Goal: Task Accomplishment & Management: Manage account settings

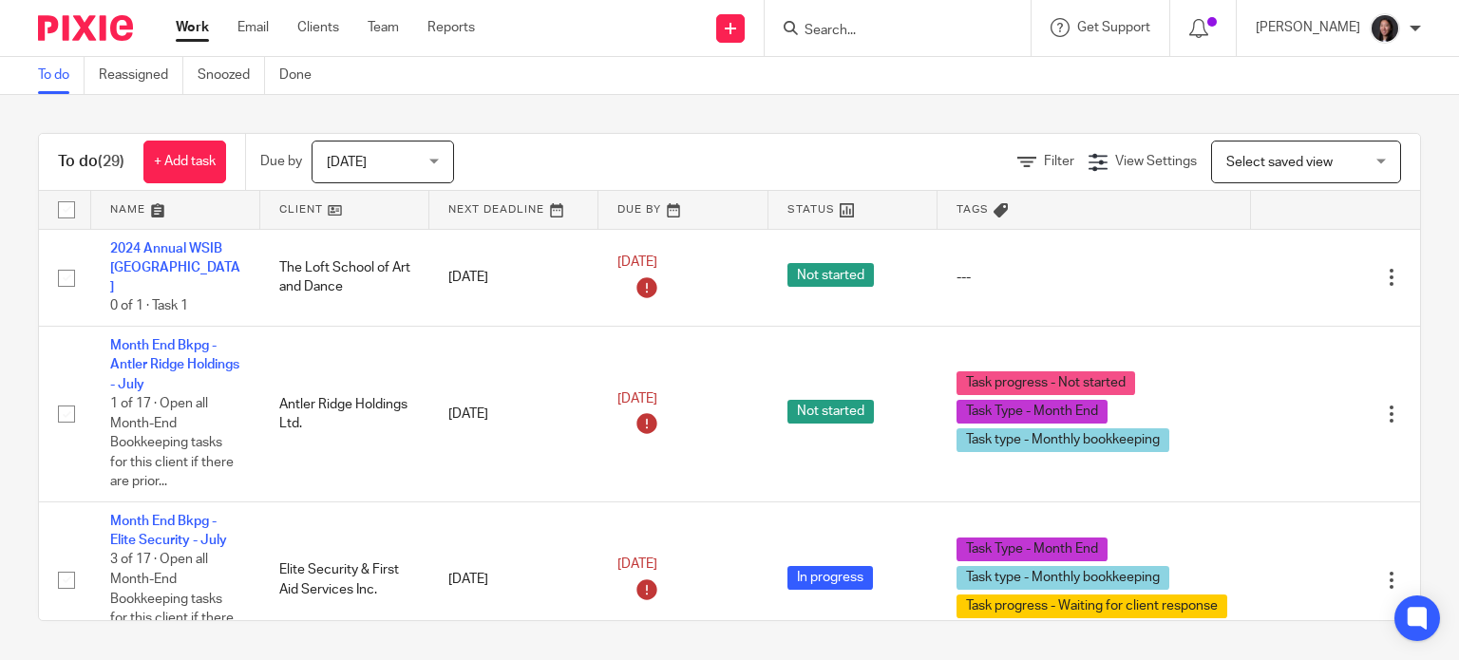
click at [1227, 153] on span "Select saved view" at bounding box center [1296, 162] width 139 height 40
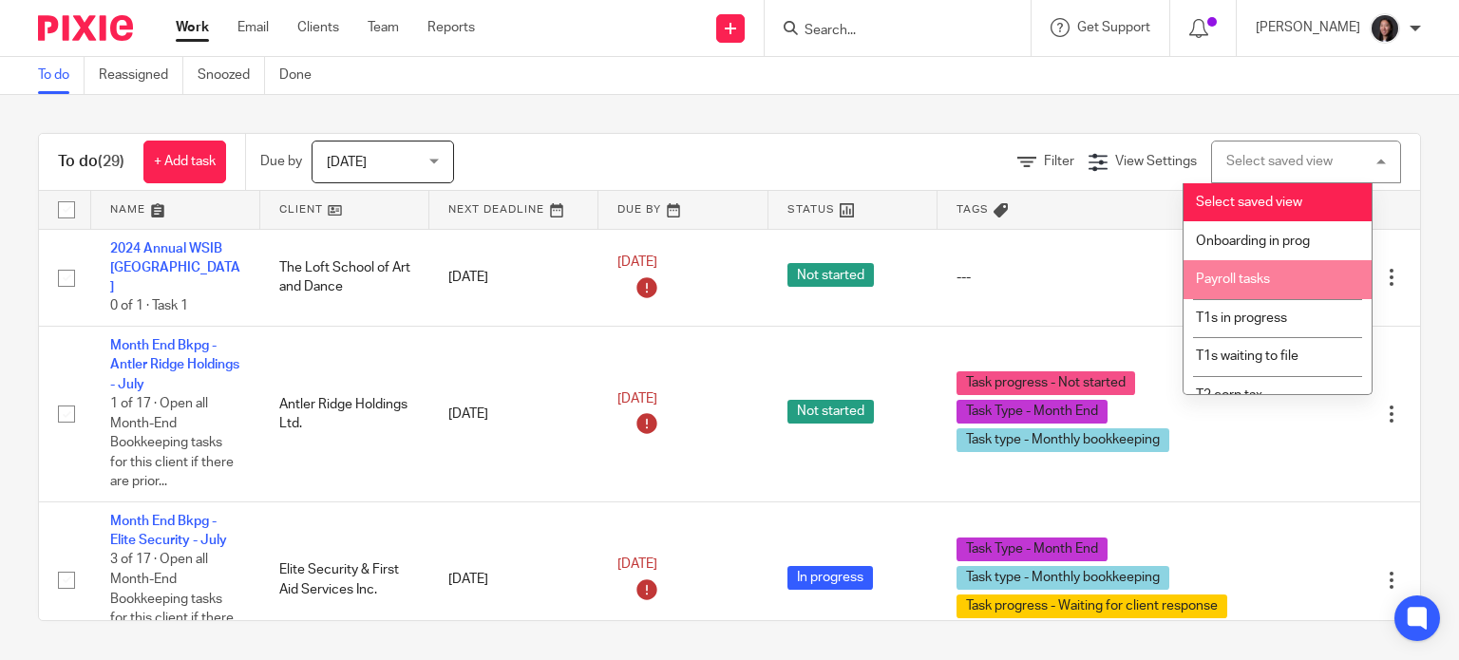
click at [1298, 291] on li "Payroll tasks" at bounding box center [1278, 279] width 188 height 39
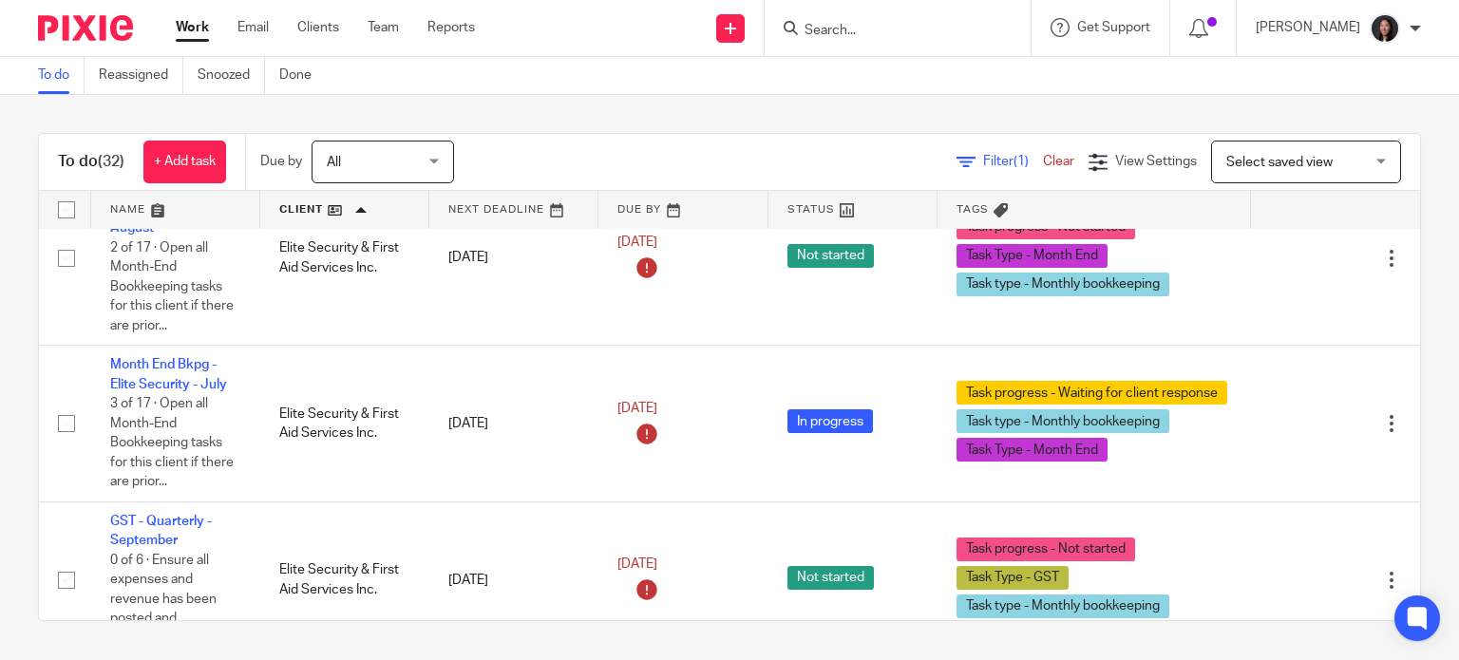
scroll to position [1108, 0]
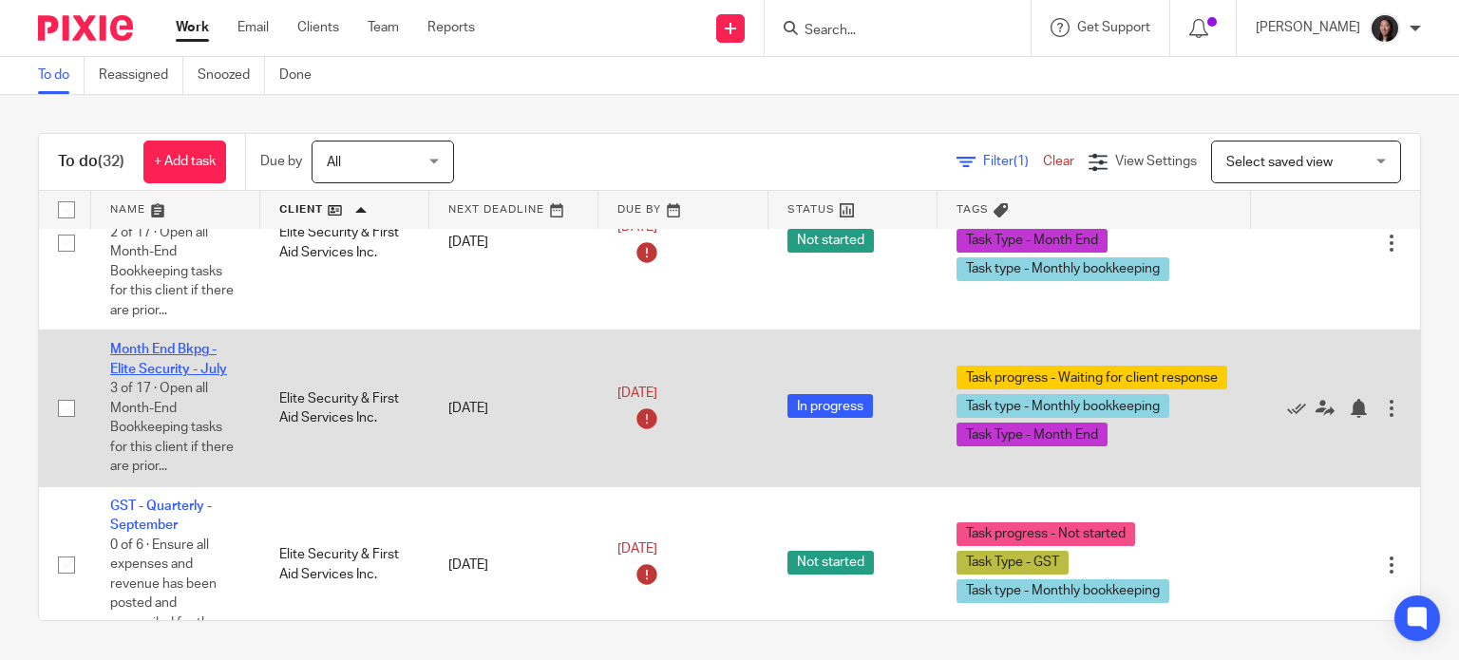
click at [163, 375] on link "Month End Bkpg - Elite Security - July" at bounding box center [168, 359] width 117 height 32
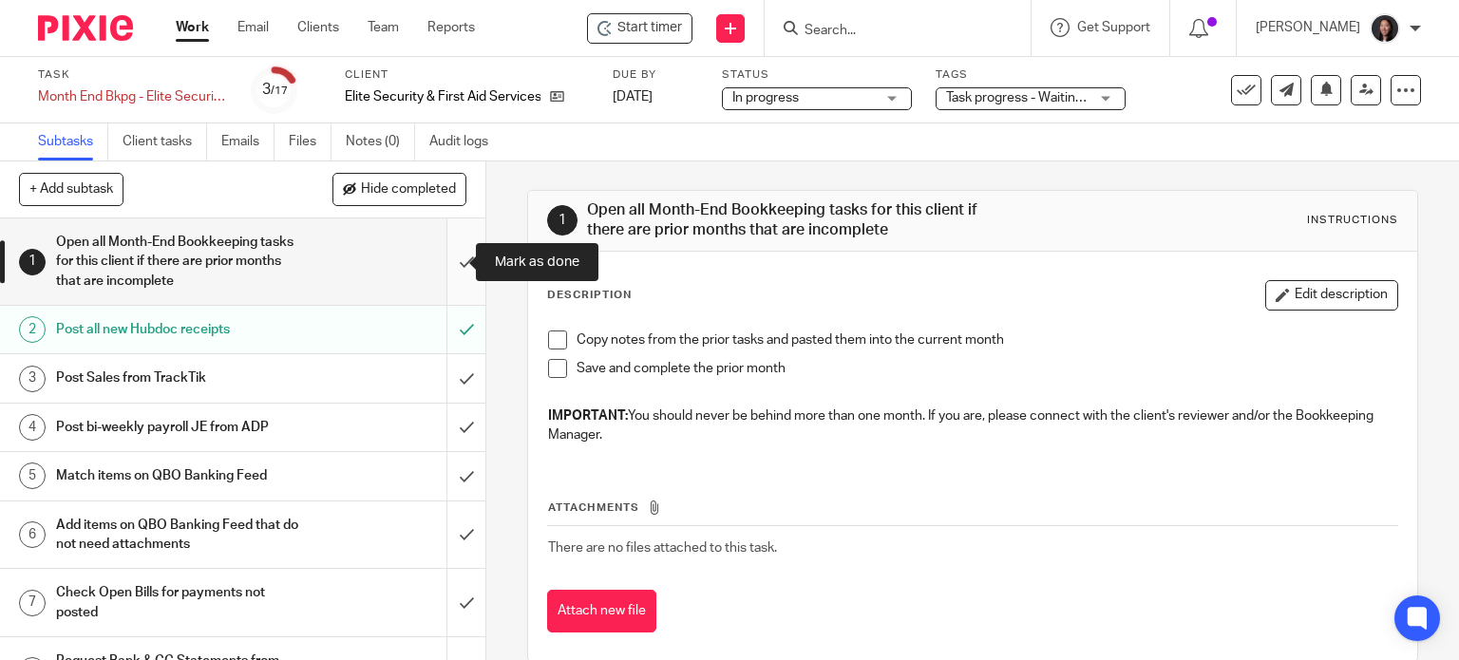
click at [447, 271] on input "submit" at bounding box center [243, 262] width 486 height 86
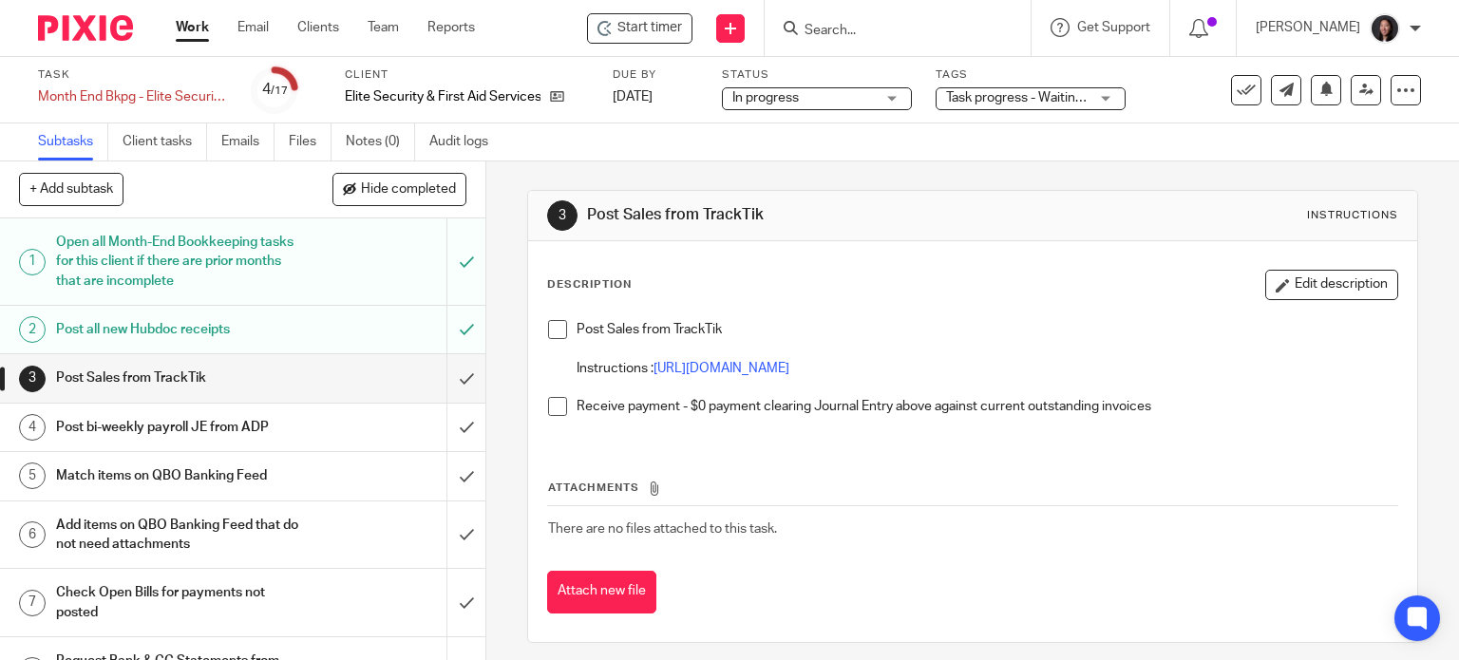
click at [187, 21] on link "Work" at bounding box center [192, 27] width 33 height 19
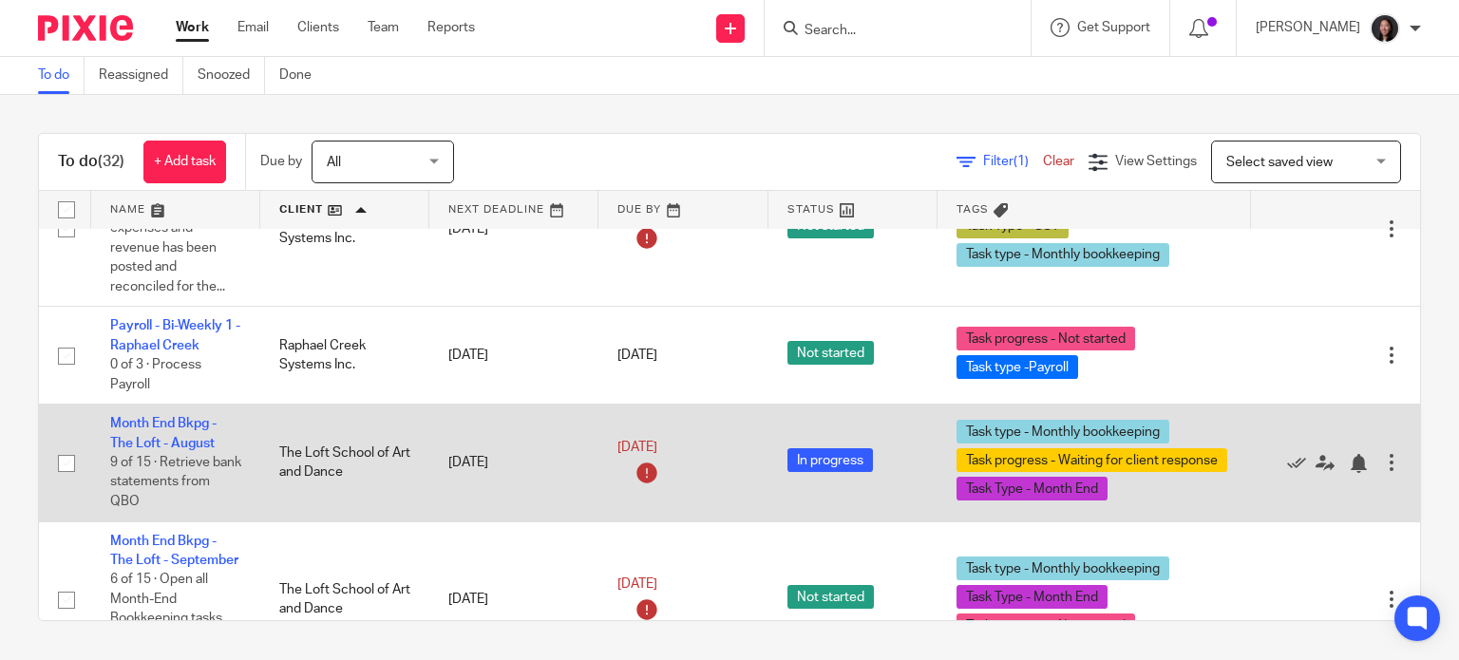
scroll to position [2843, 0]
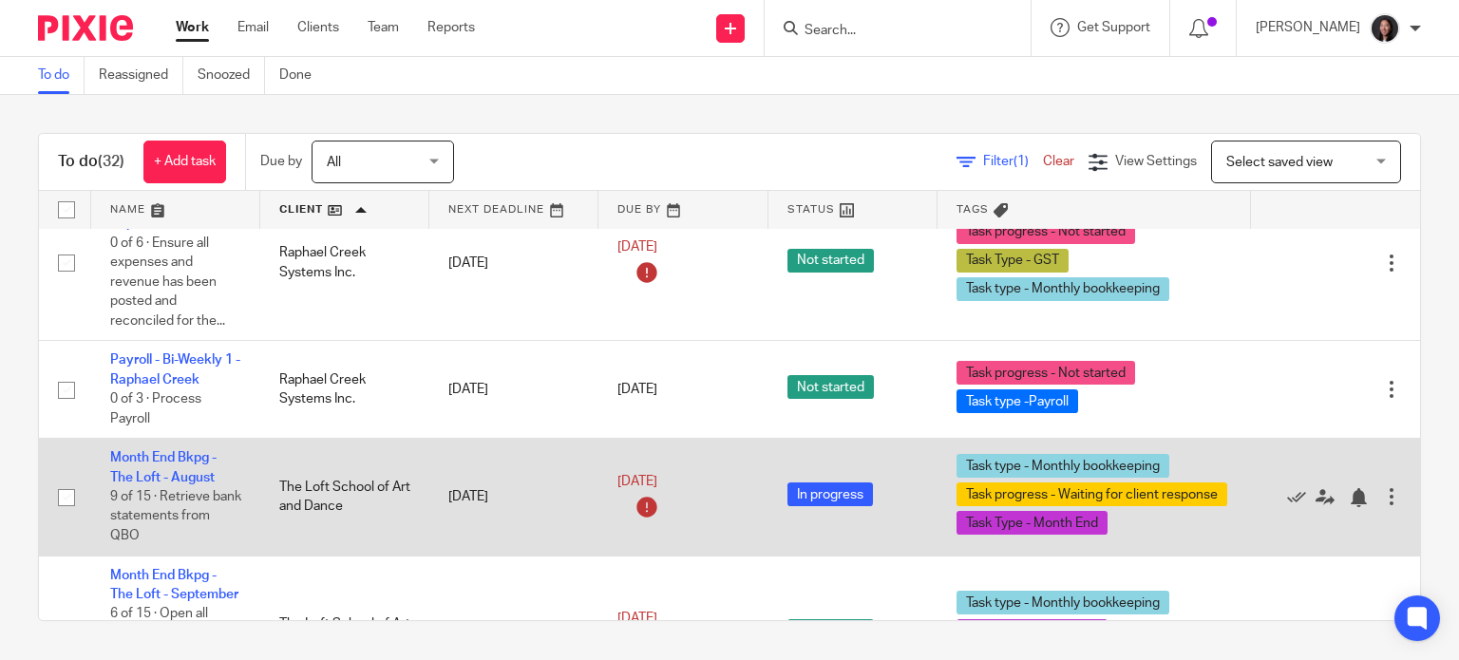
click at [193, 511] on td "Month End Bkpg - The Loft - August 9 of 15 · Retrieve bank statements from QBO" at bounding box center [175, 497] width 169 height 117
click at [197, 484] on link "Month End Bkpg - The Loft - August" at bounding box center [163, 467] width 106 height 32
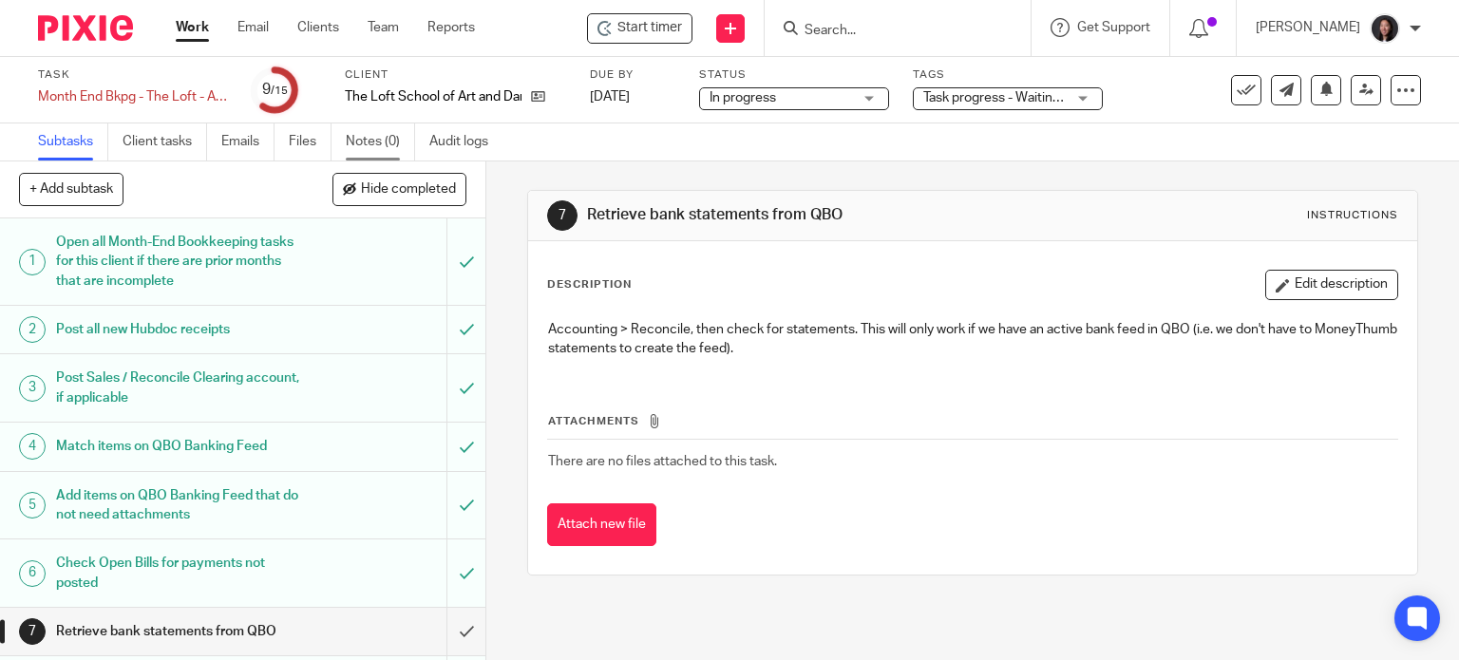
click at [368, 147] on link "Notes (0)" at bounding box center [380, 142] width 69 height 37
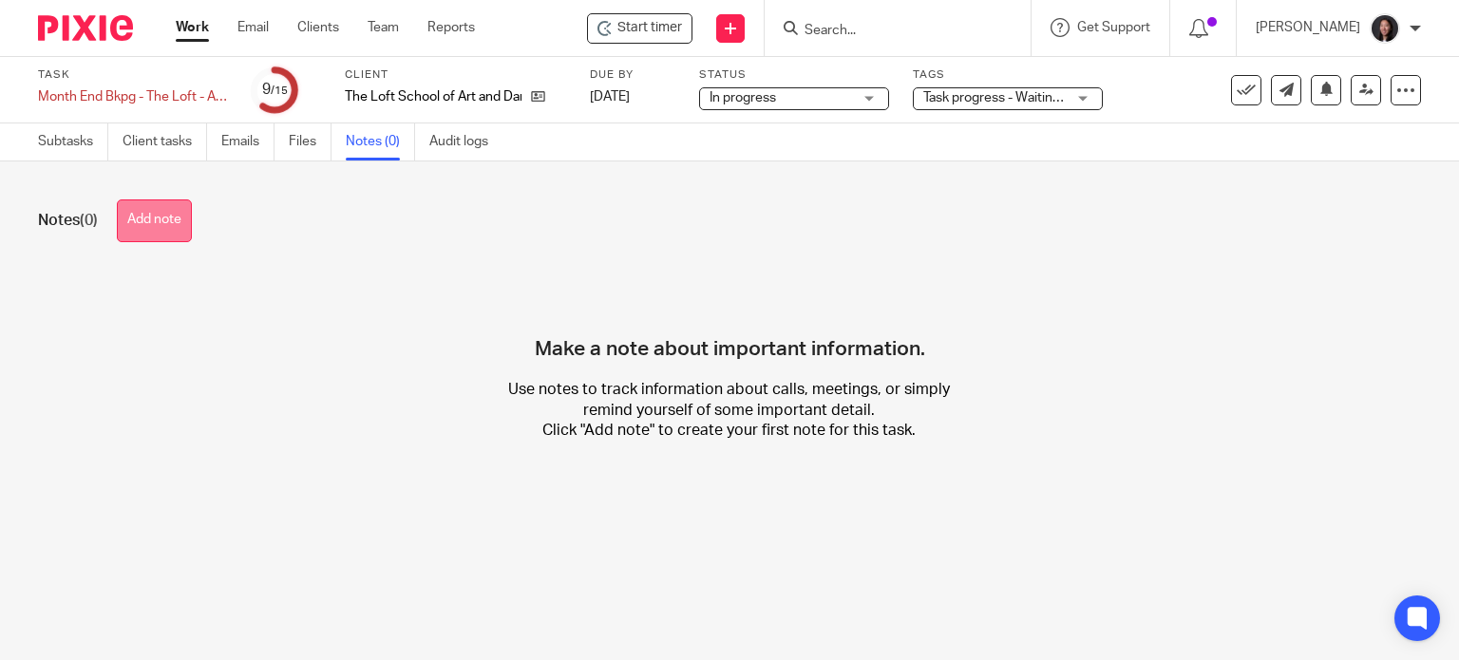
click at [144, 221] on button "Add note" at bounding box center [154, 221] width 75 height 43
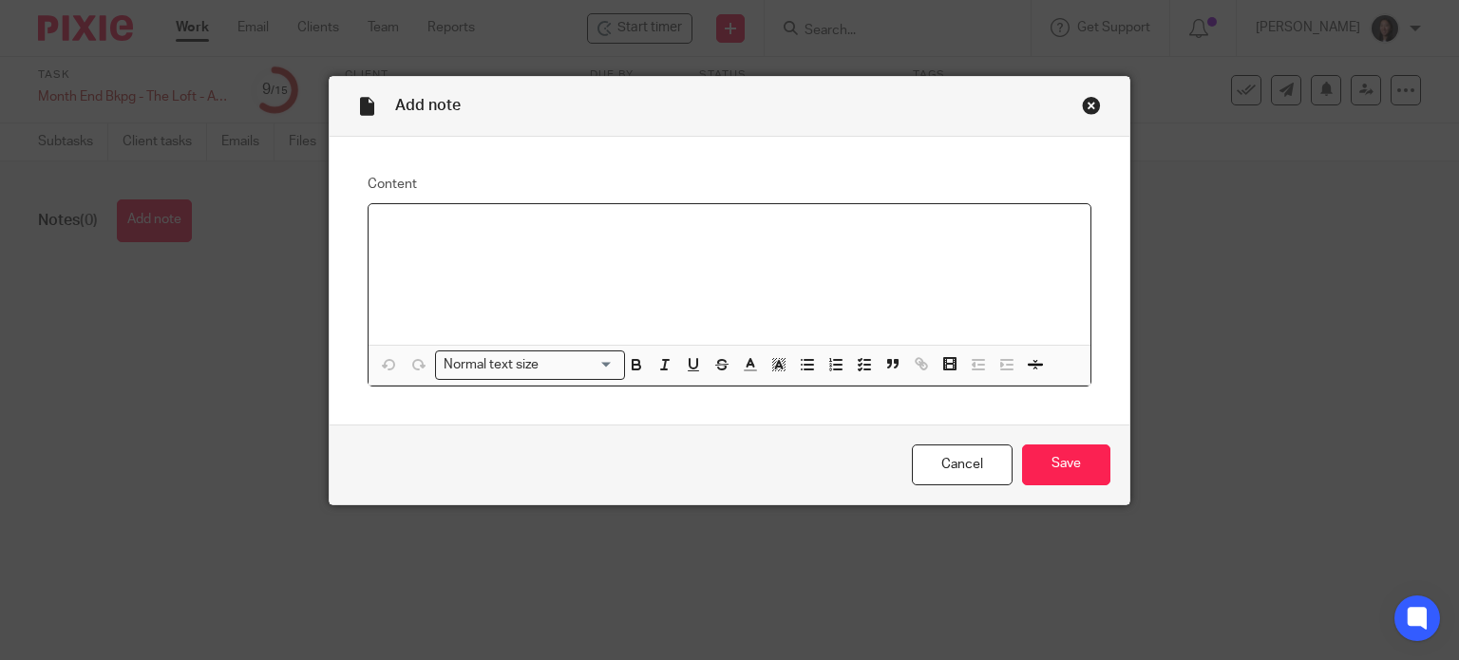
click at [414, 227] on p at bounding box center [730, 228] width 693 height 19
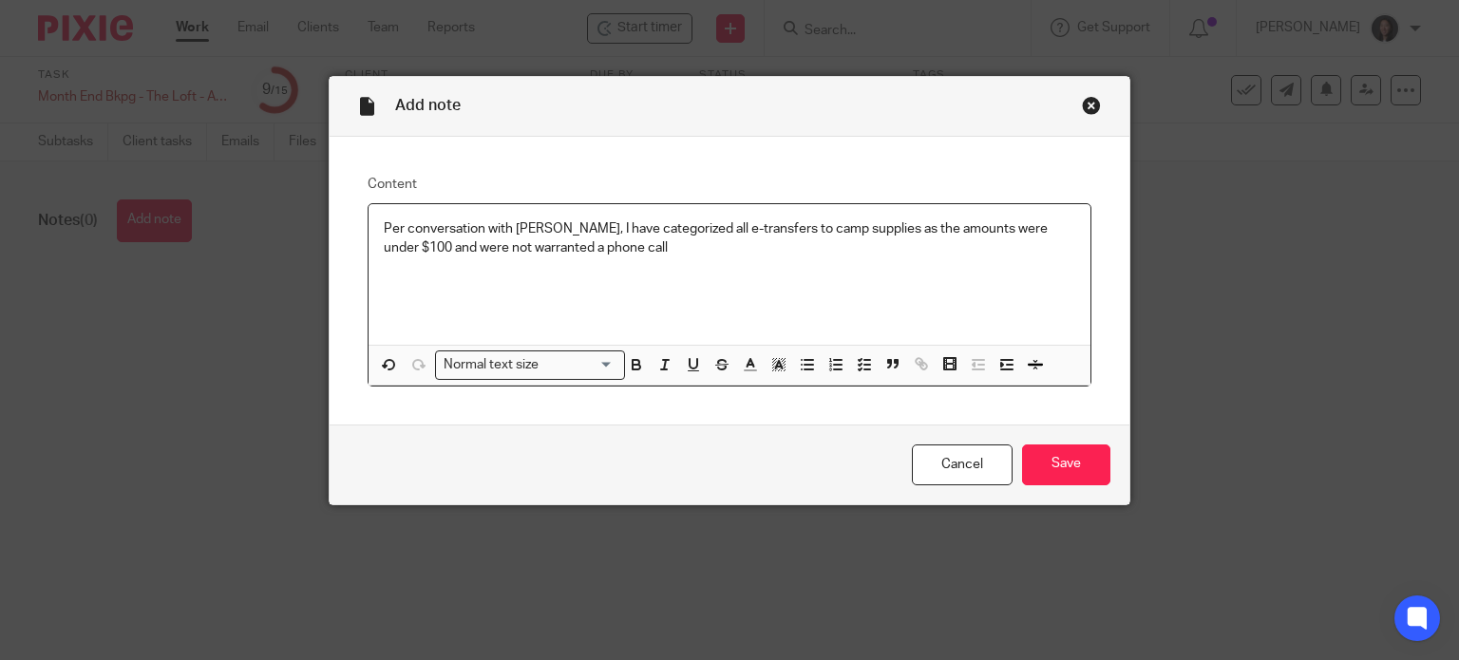
click at [619, 242] on p "Per conversation with Chrissy, I have categorized all e-transfers to camp suppl…" at bounding box center [730, 238] width 693 height 39
click at [1056, 467] on input "Save" at bounding box center [1066, 465] width 88 height 41
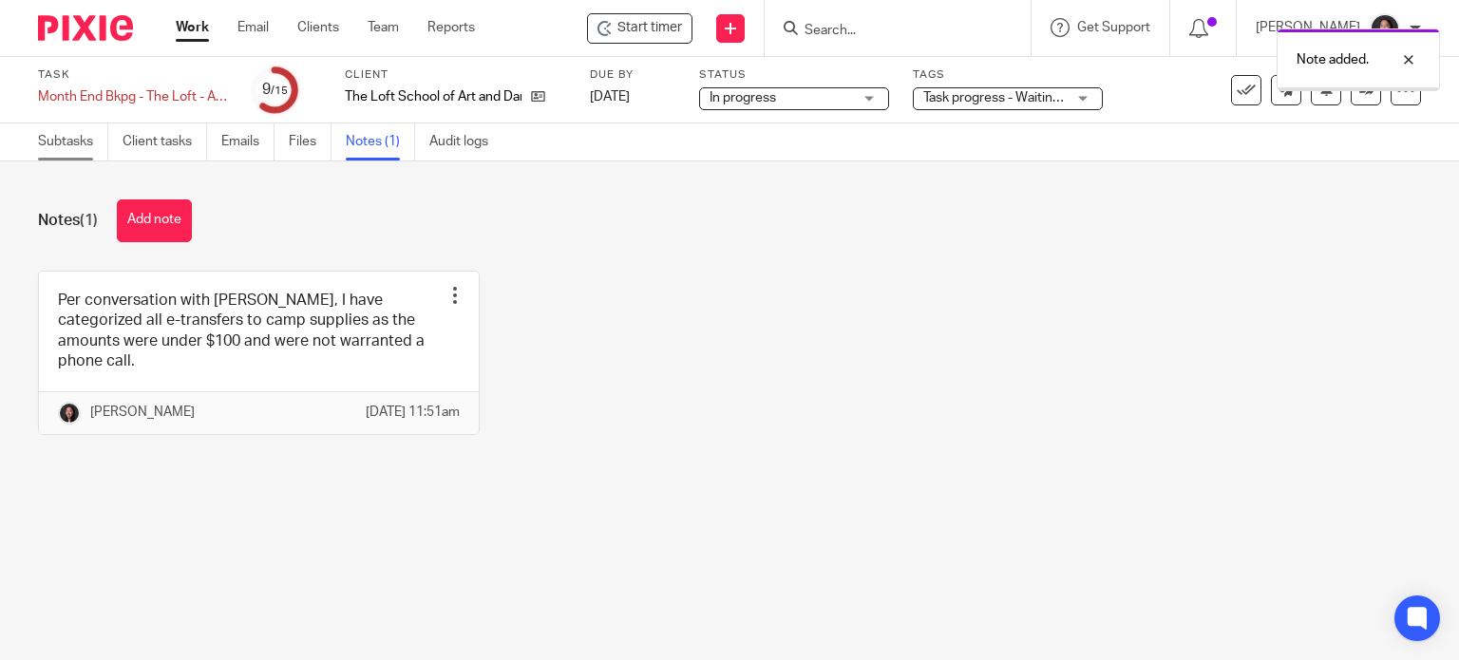
click at [71, 143] on link "Subtasks" at bounding box center [73, 142] width 70 height 37
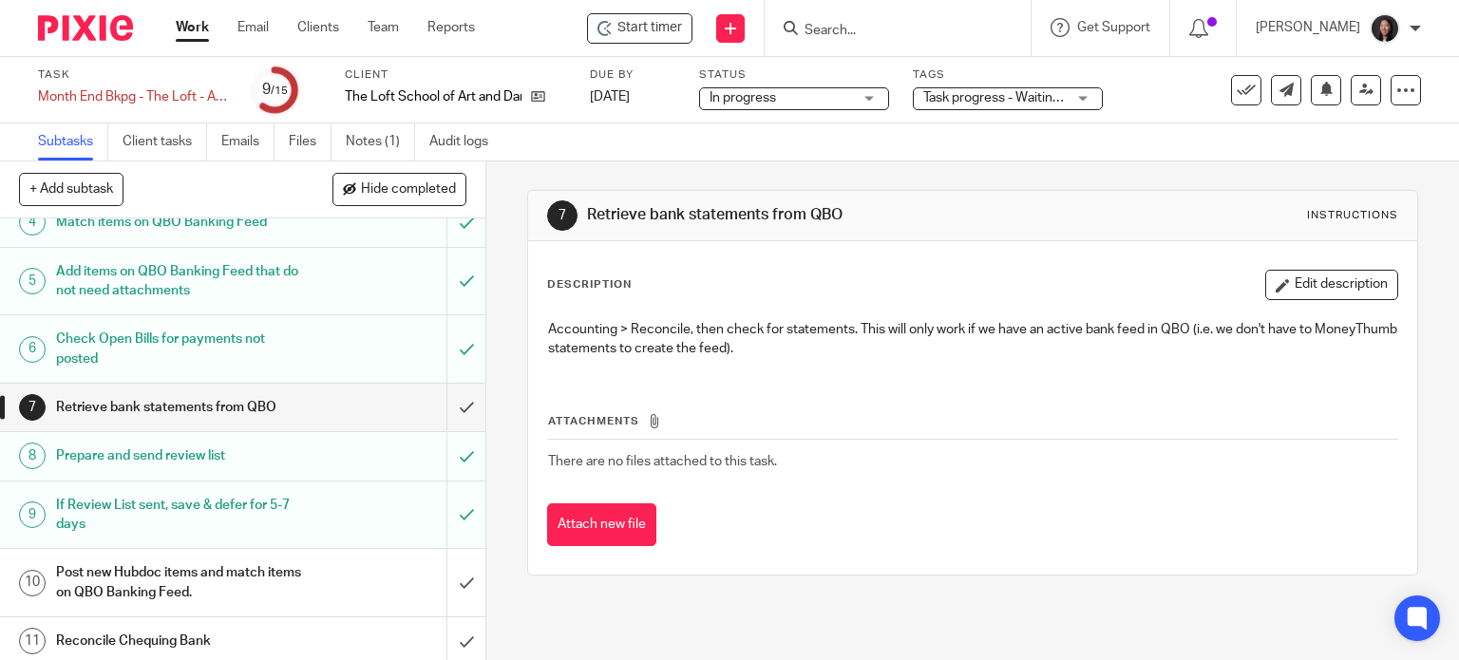
scroll to position [200, 0]
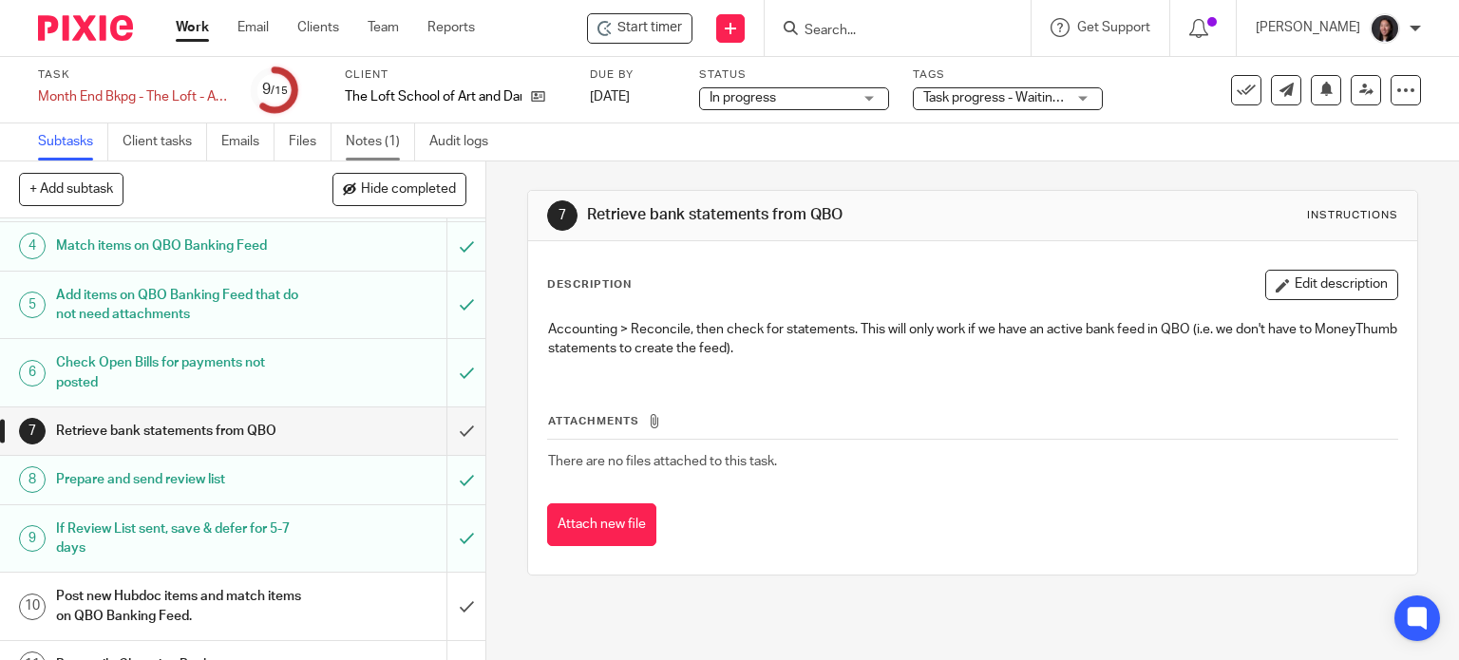
click at [362, 137] on link "Notes (1)" at bounding box center [380, 142] width 69 height 37
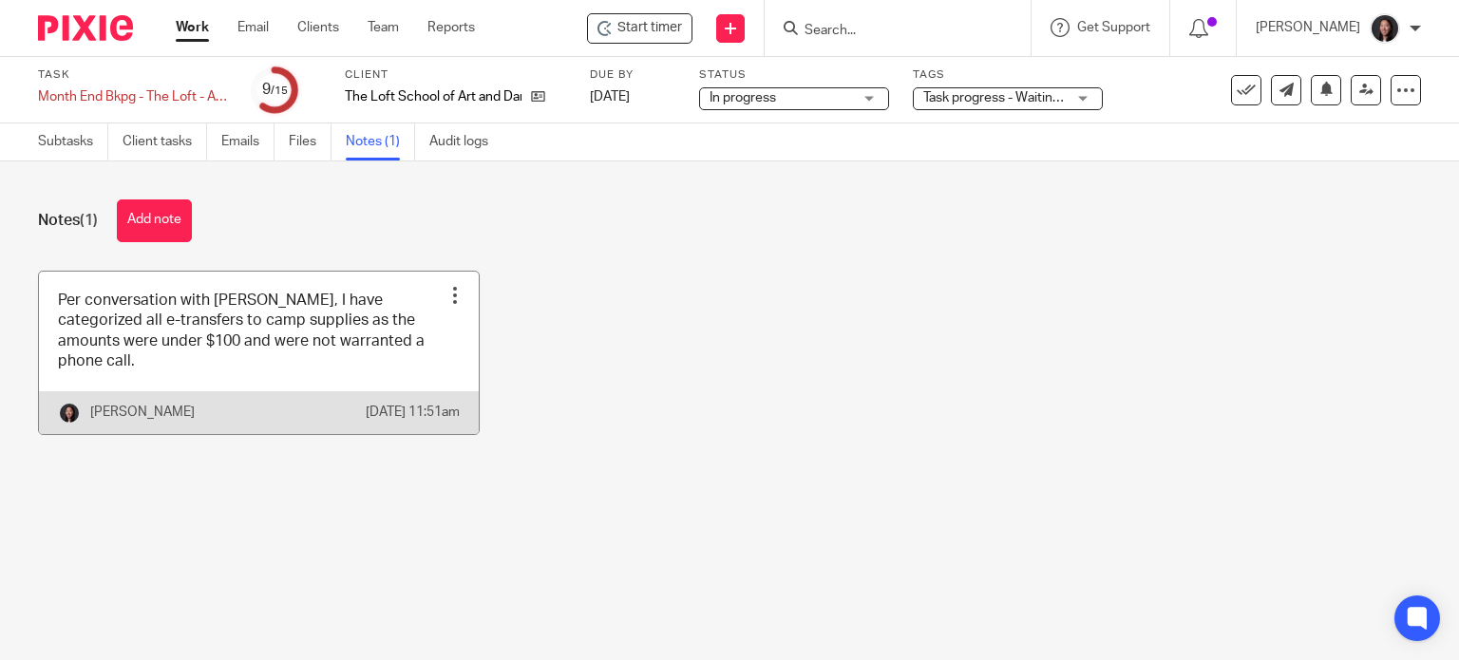
click at [446, 296] on div at bounding box center [455, 295] width 19 height 19
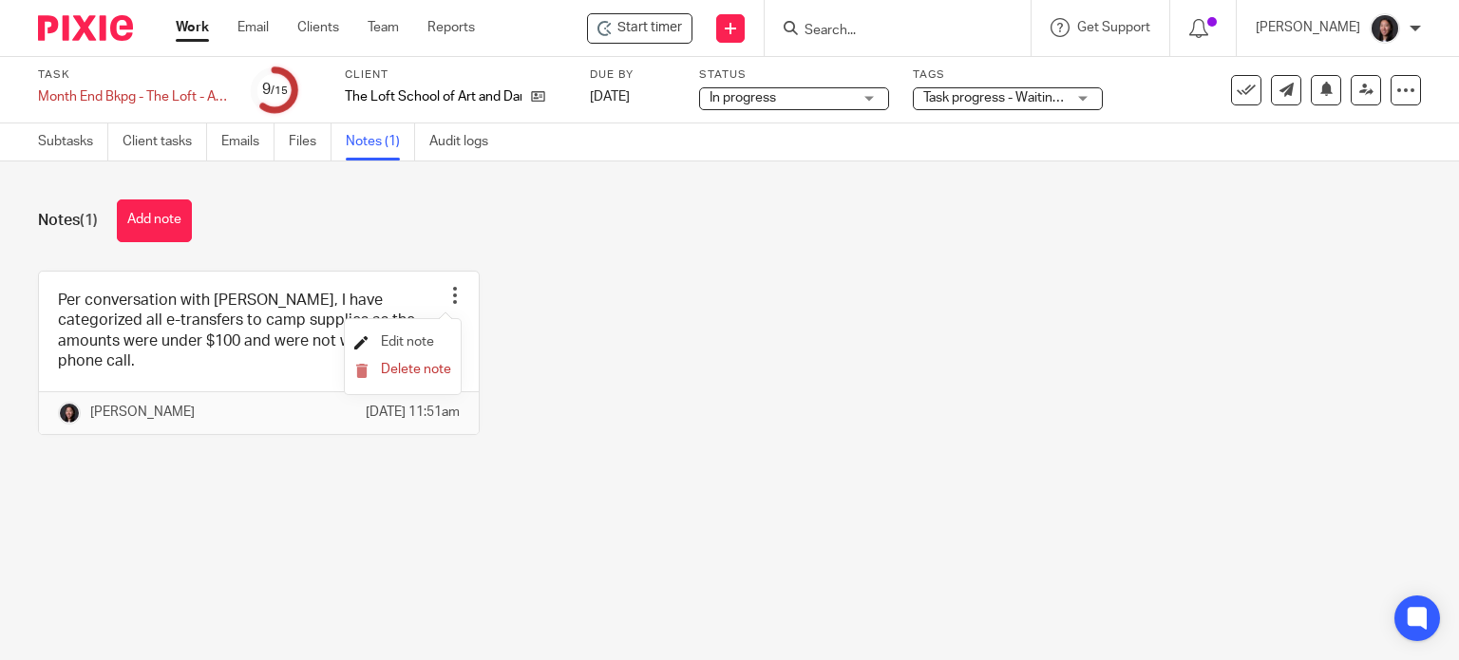
click at [390, 336] on span "Edit note" at bounding box center [407, 341] width 53 height 13
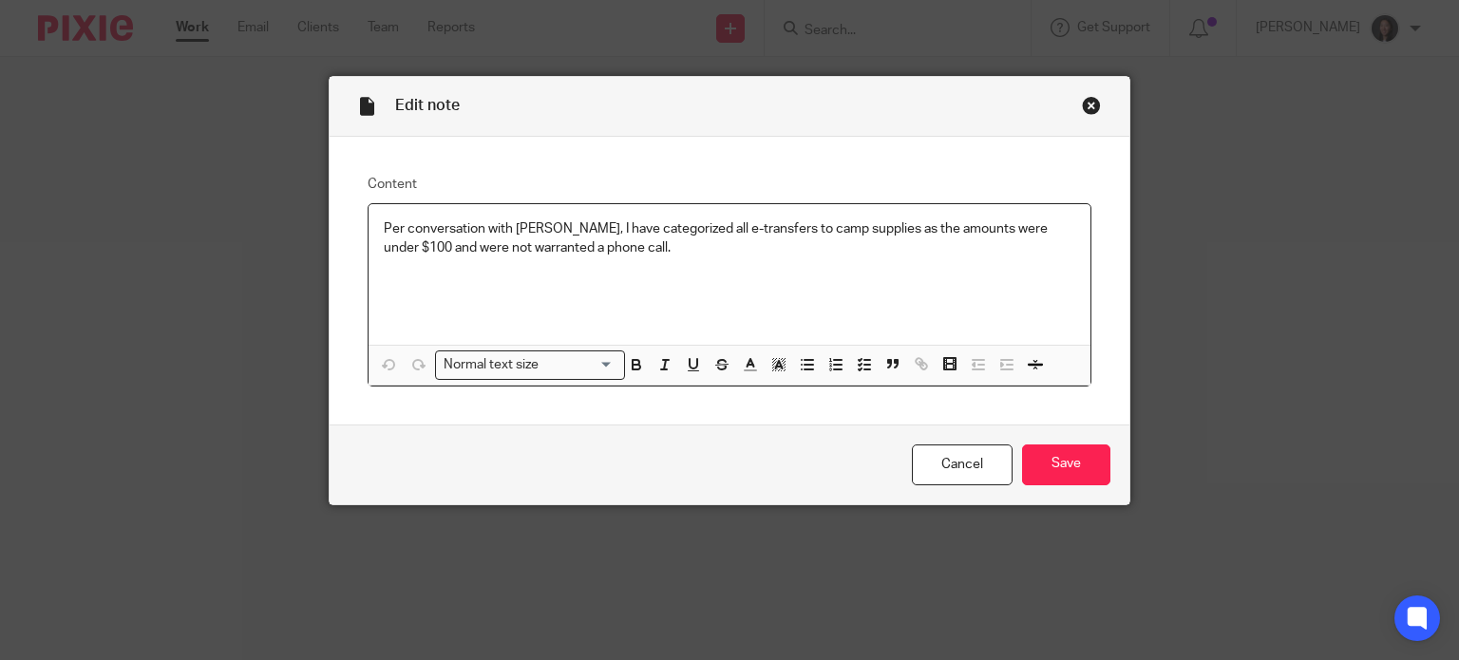
click at [855, 229] on p "Per conversation with [PERSON_NAME], I have categorized all e-transfers to camp…" at bounding box center [730, 238] width 693 height 39
click at [1059, 452] on input "Save" at bounding box center [1066, 465] width 88 height 41
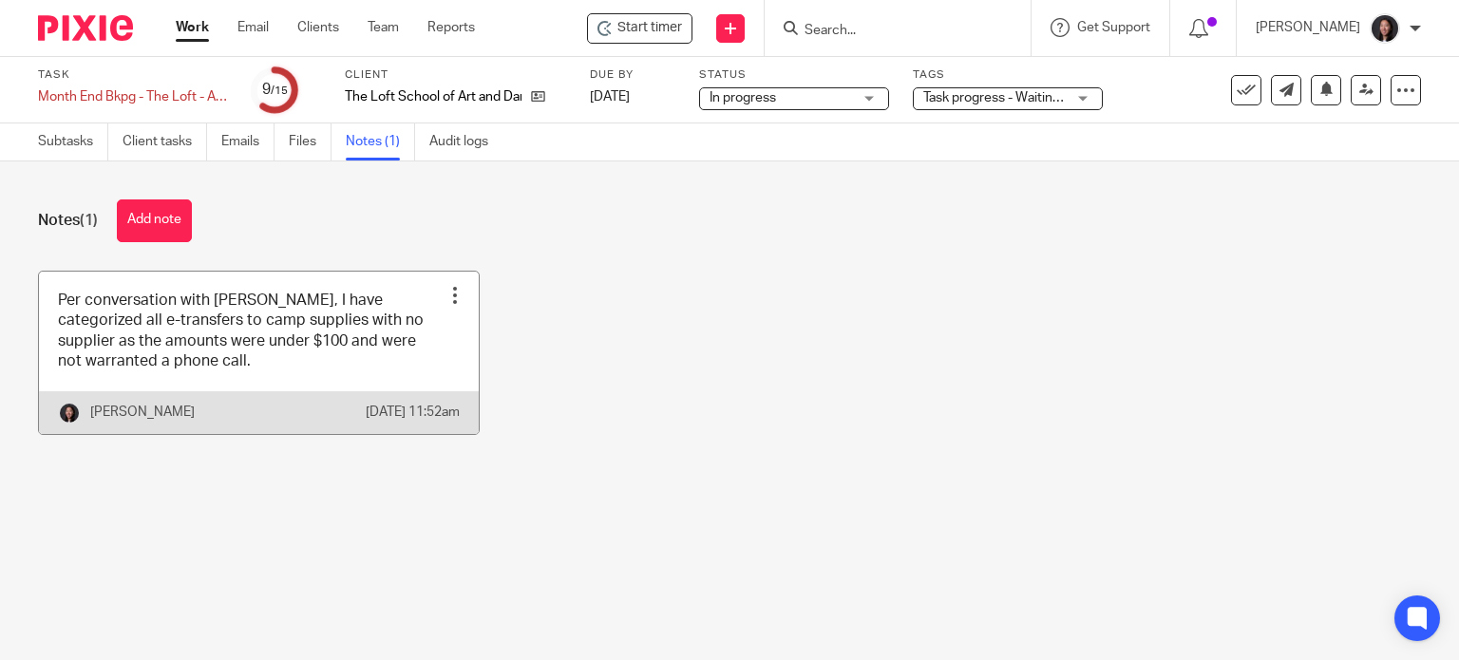
click at [450, 284] on div "Edit note Delete note" at bounding box center [455, 295] width 29 height 29
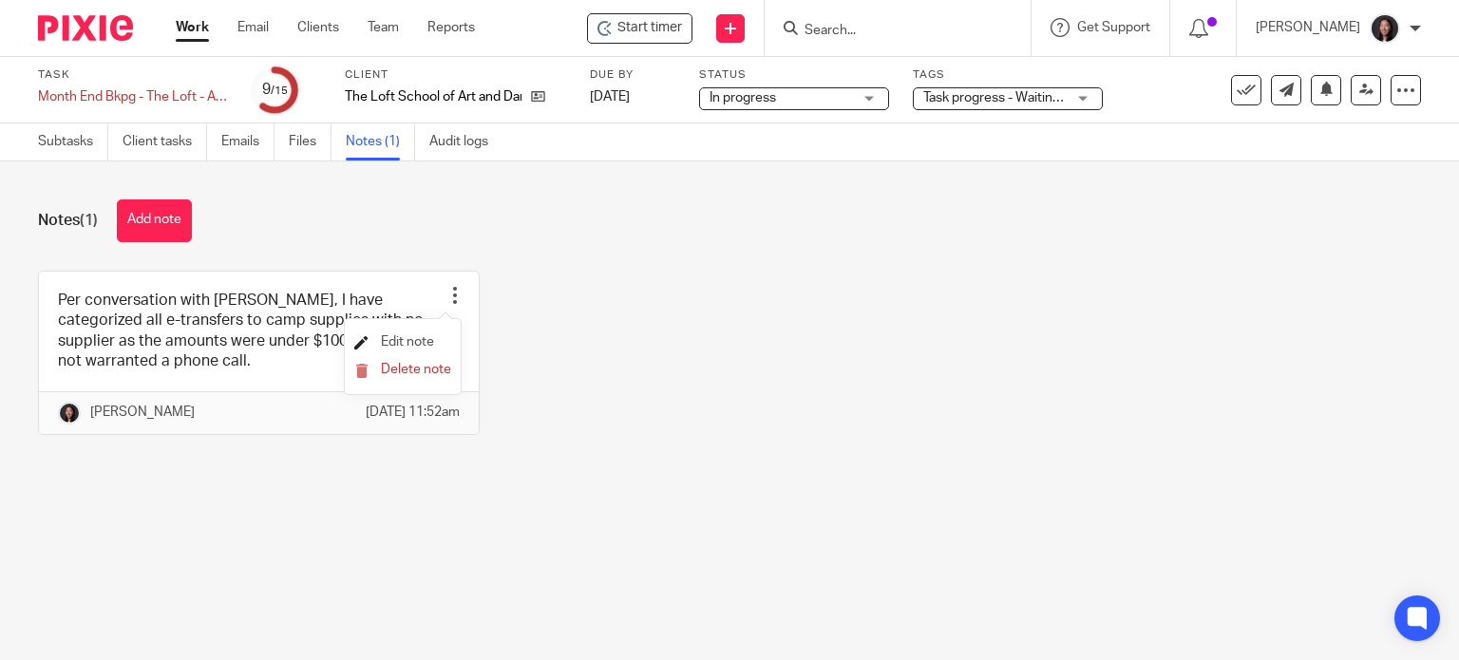
click at [423, 337] on span "Edit note" at bounding box center [407, 341] width 53 height 13
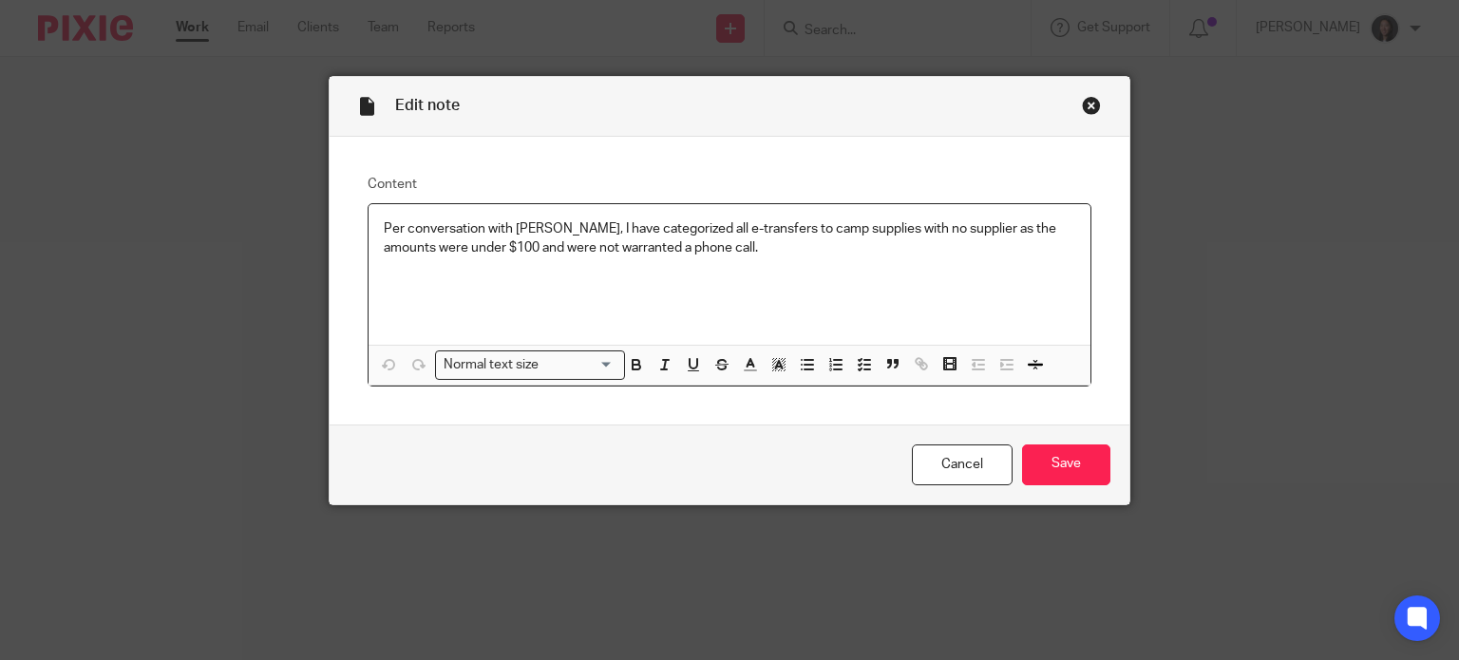
click at [701, 246] on p "Per conversation with Chrissy, I have categorized all e-transfers to camp suppl…" at bounding box center [730, 238] width 693 height 39
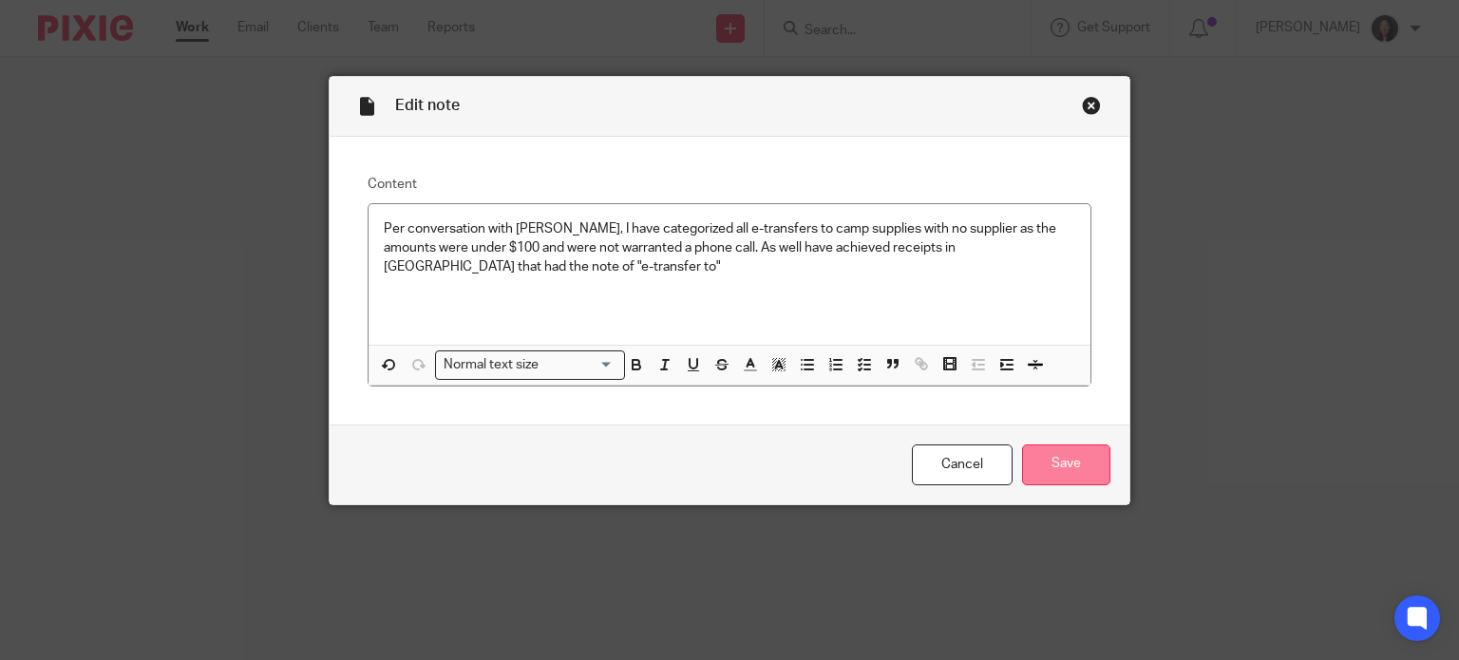
click at [1068, 455] on input "Save" at bounding box center [1066, 465] width 88 height 41
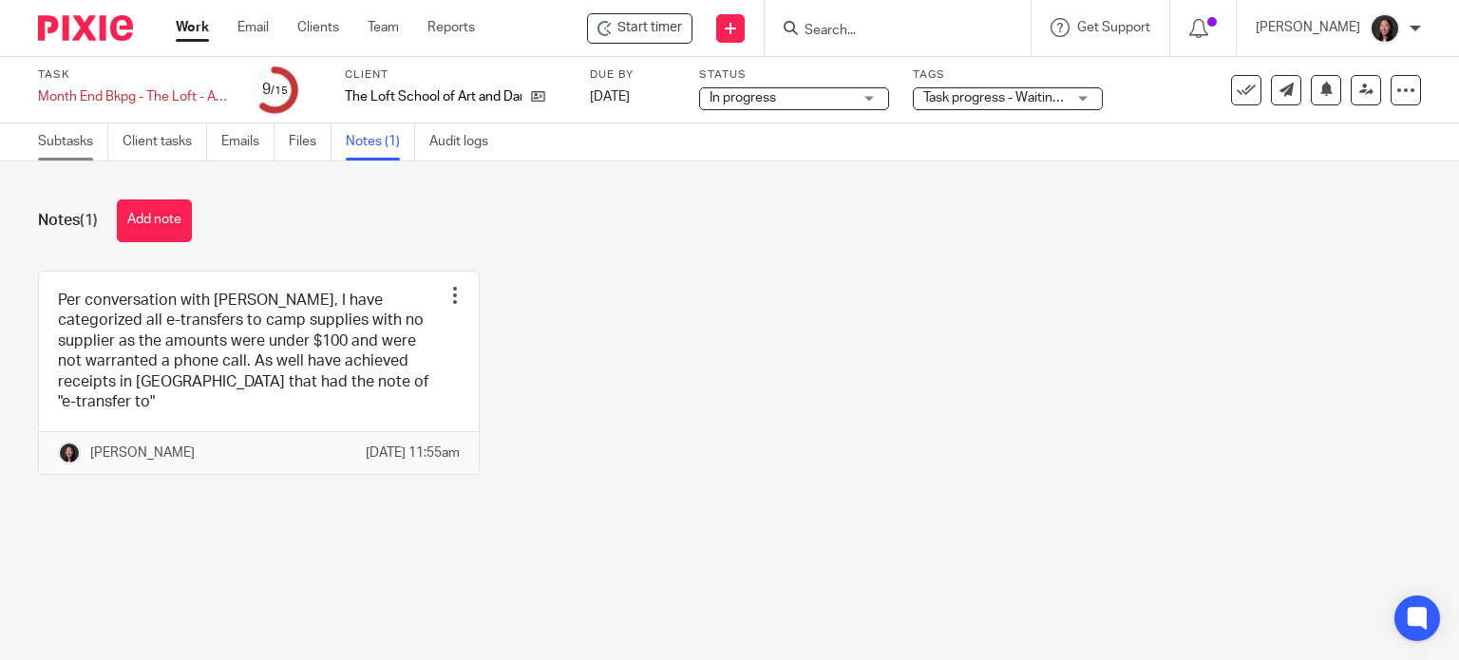
click at [63, 155] on link "Subtasks" at bounding box center [73, 142] width 70 height 37
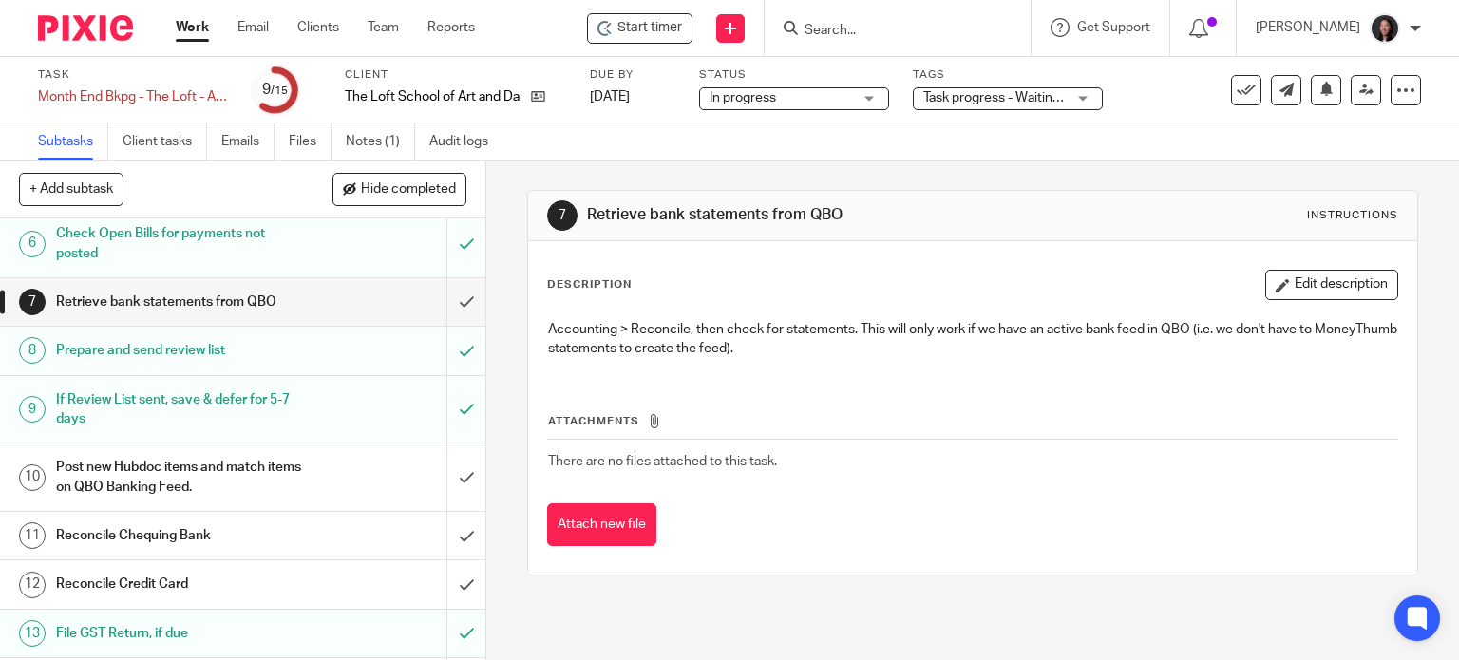
scroll to position [422, 0]
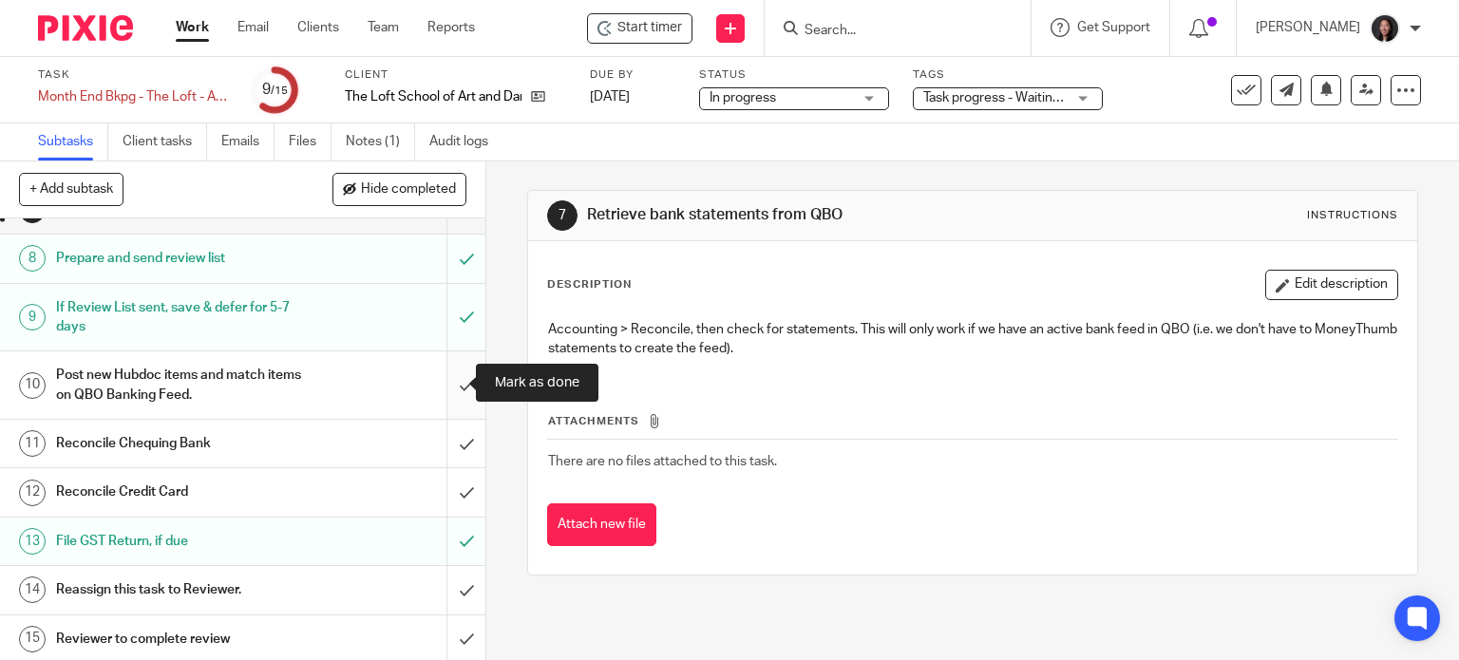
click at [449, 394] on input "submit" at bounding box center [243, 385] width 486 height 67
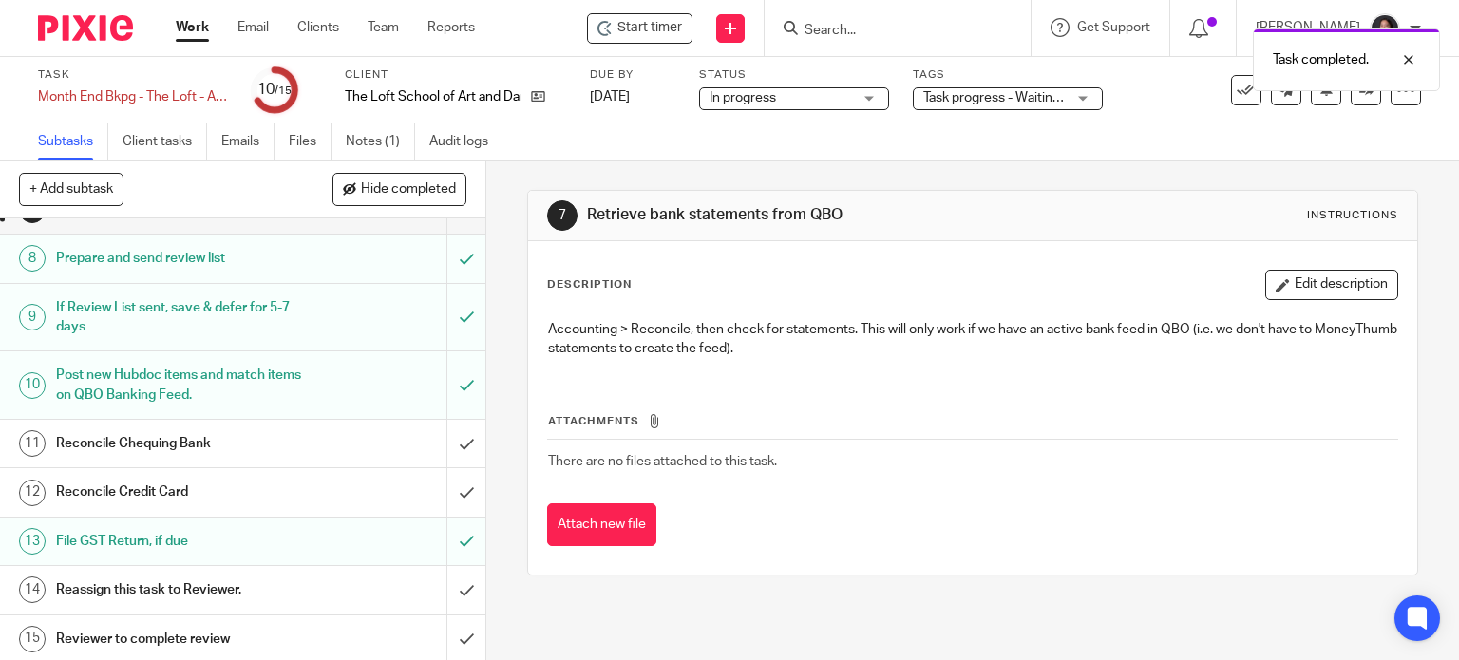
scroll to position [200, 0]
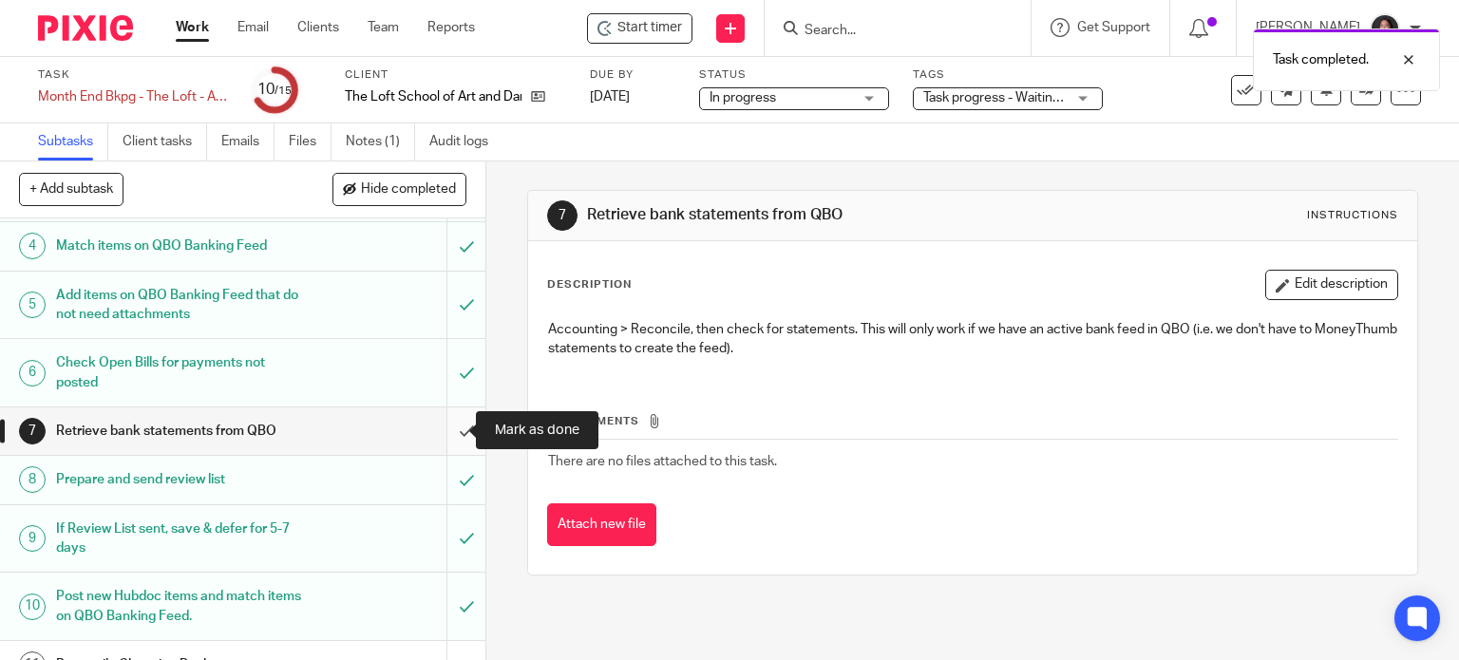
click at [448, 429] on input "submit" at bounding box center [243, 432] width 486 height 48
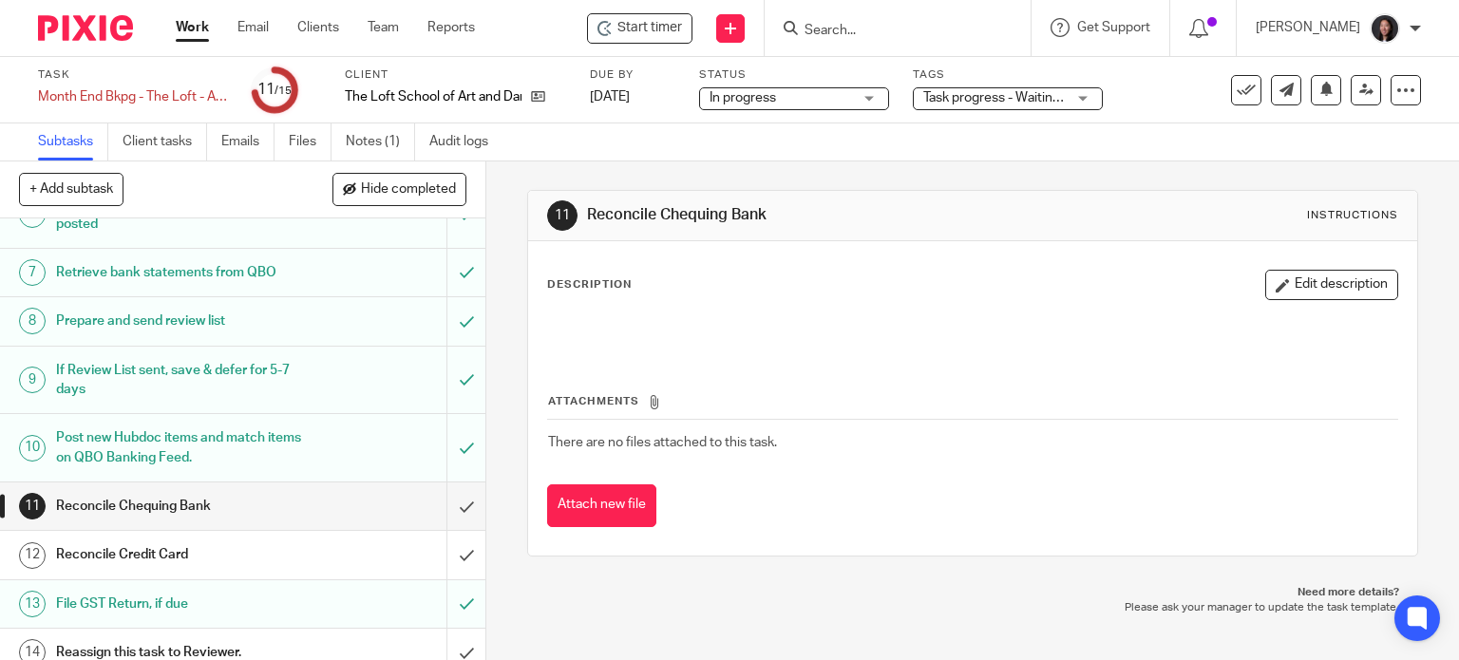
scroll to position [422, 0]
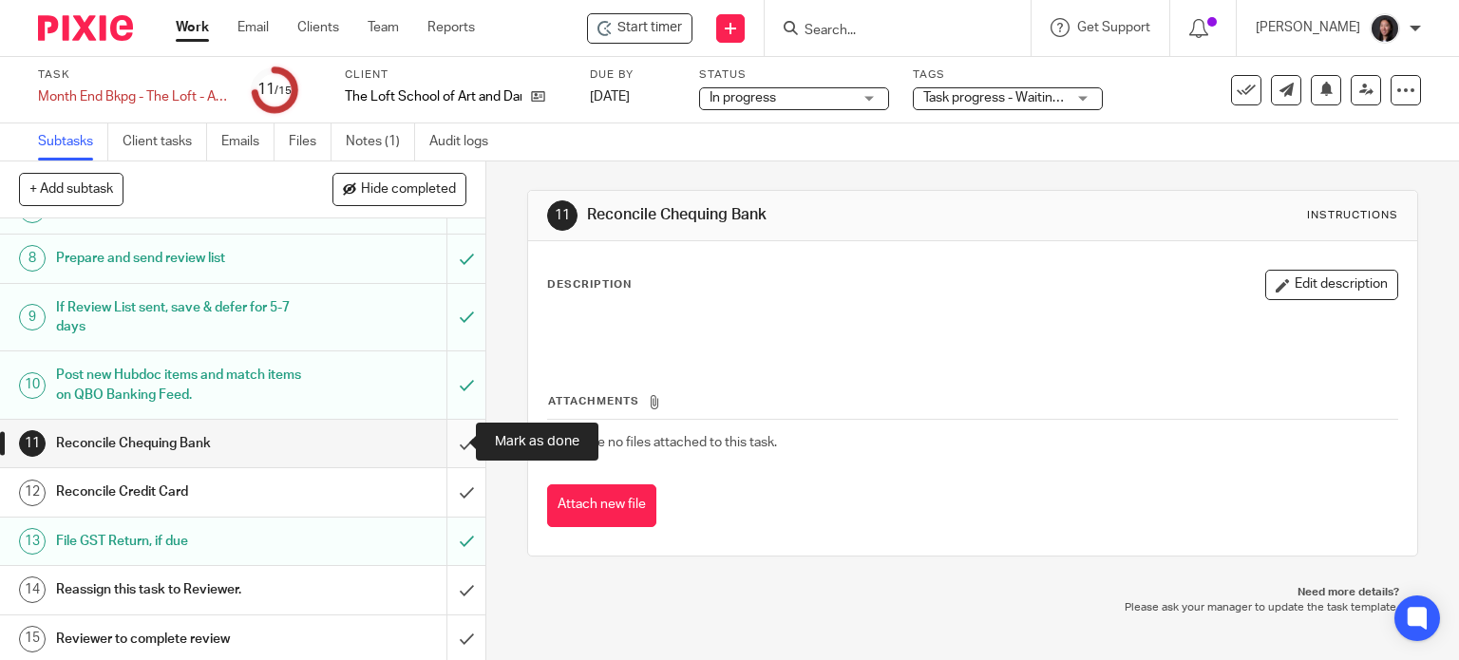
click at [444, 436] on input "submit" at bounding box center [243, 444] width 486 height 48
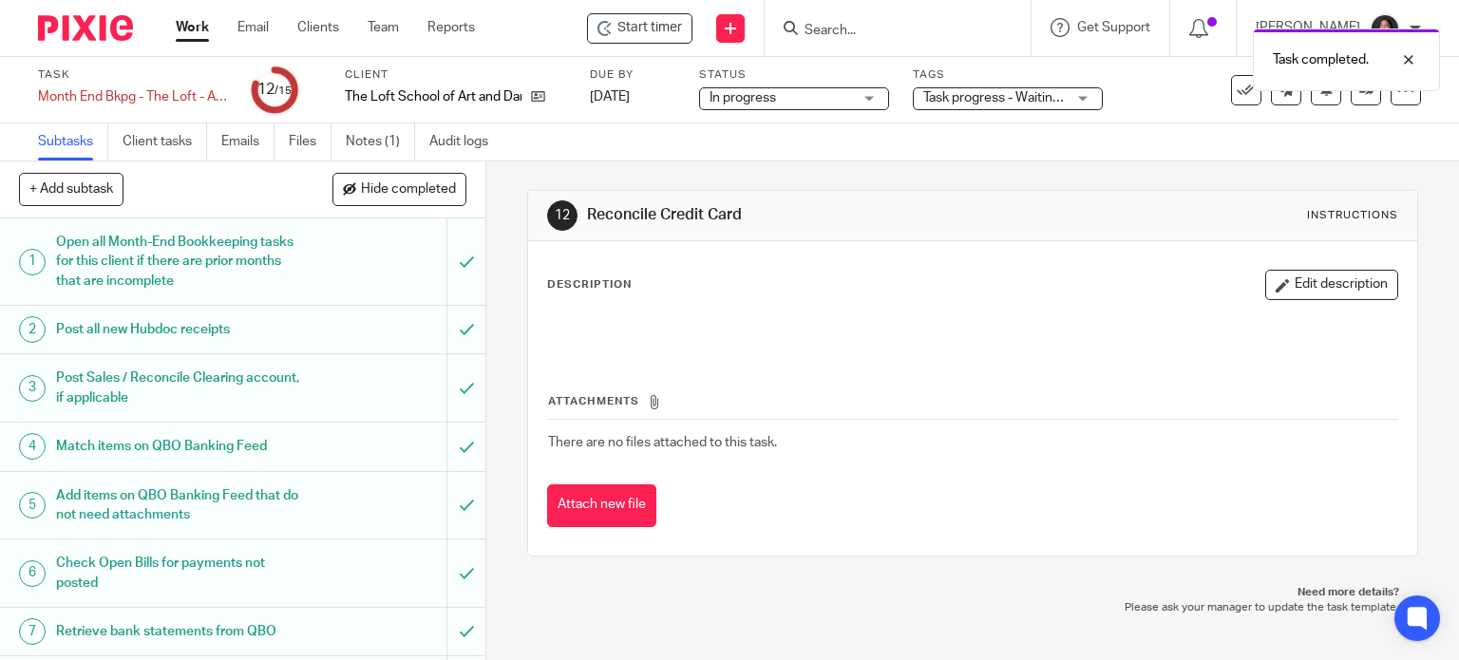
scroll to position [422, 0]
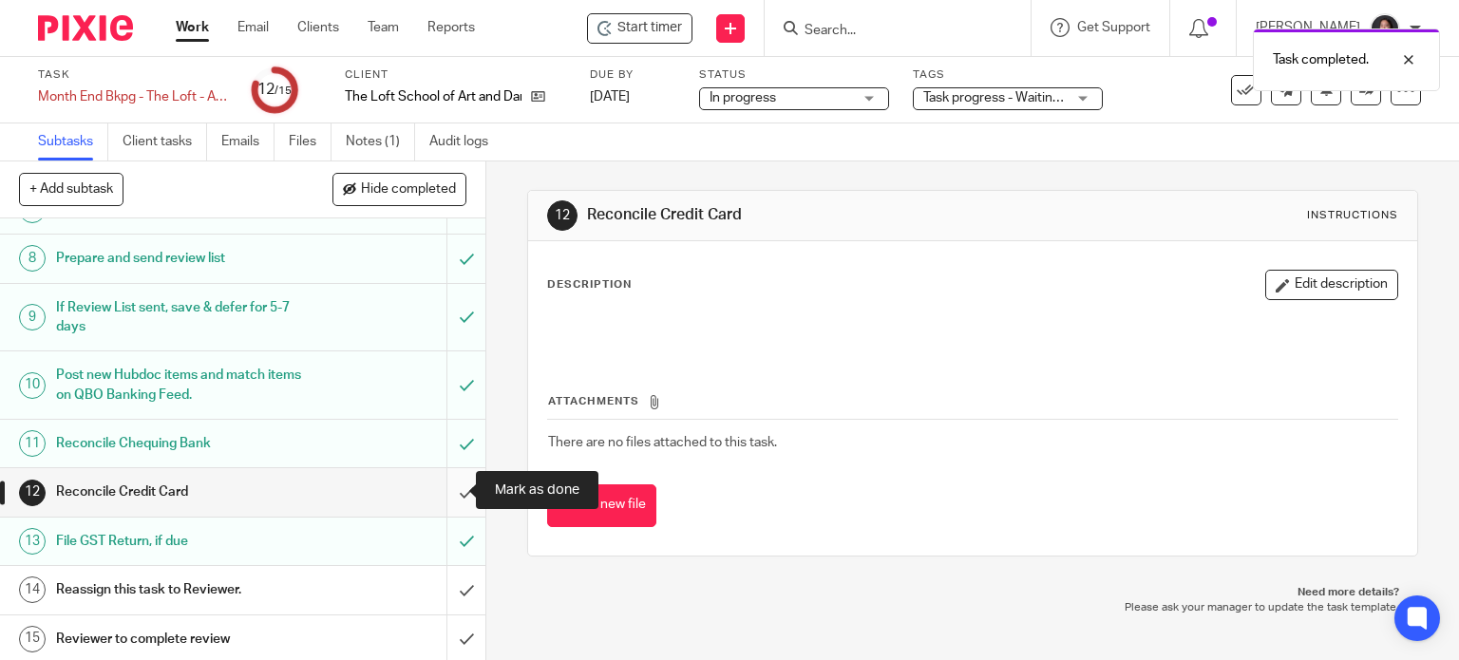
click at [445, 474] on input "submit" at bounding box center [243, 492] width 486 height 48
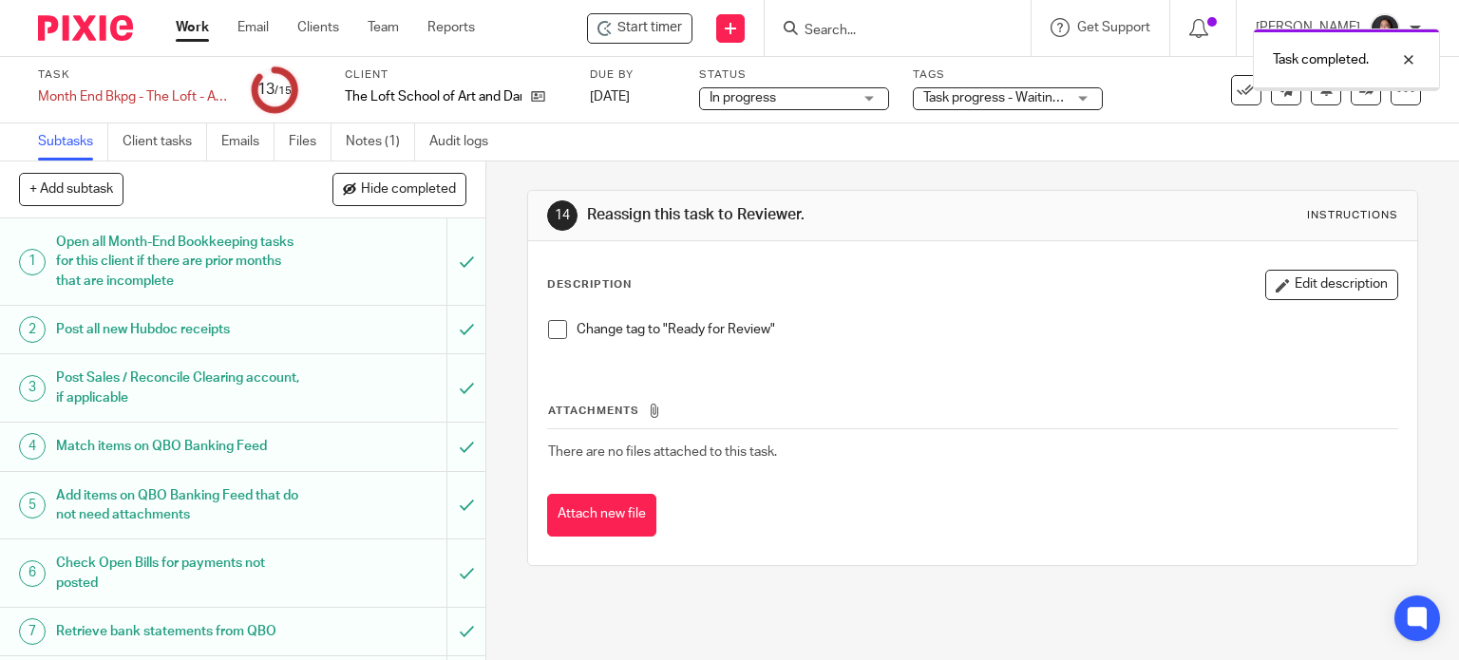
scroll to position [422, 0]
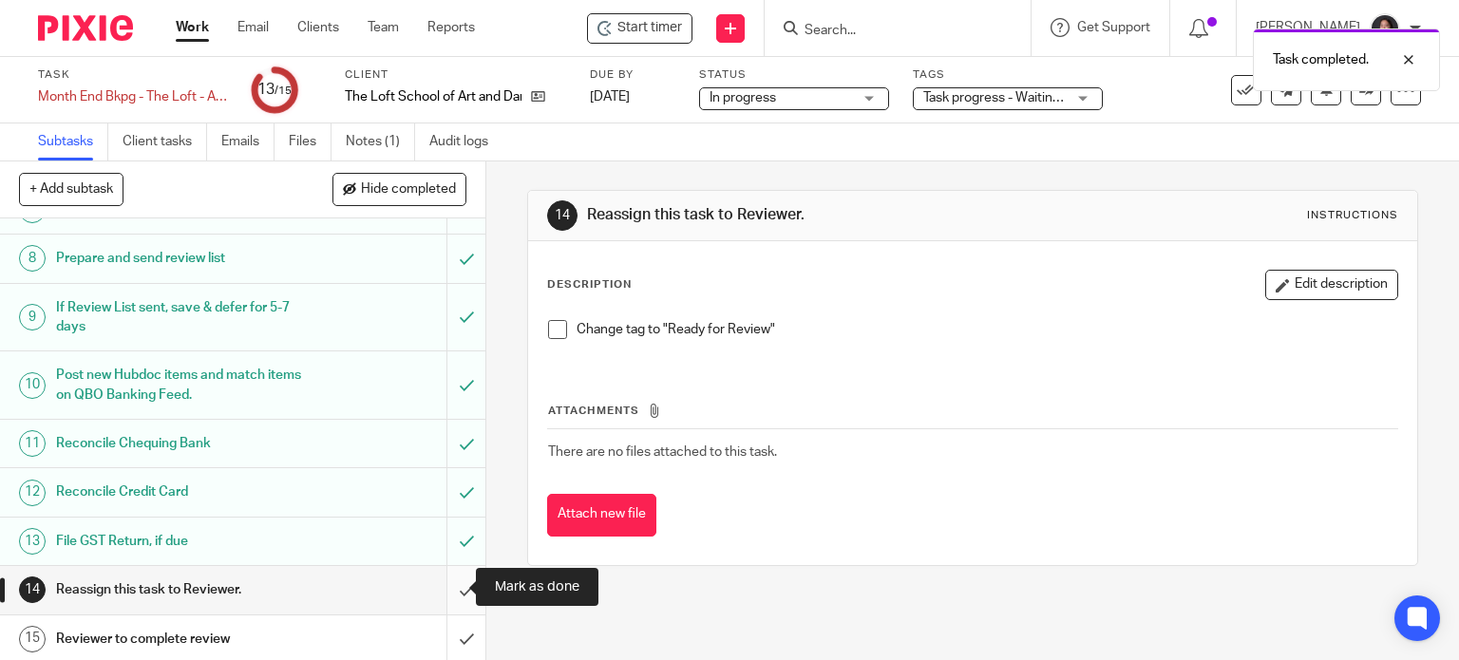
click at [453, 582] on input "submit" at bounding box center [243, 590] width 486 height 48
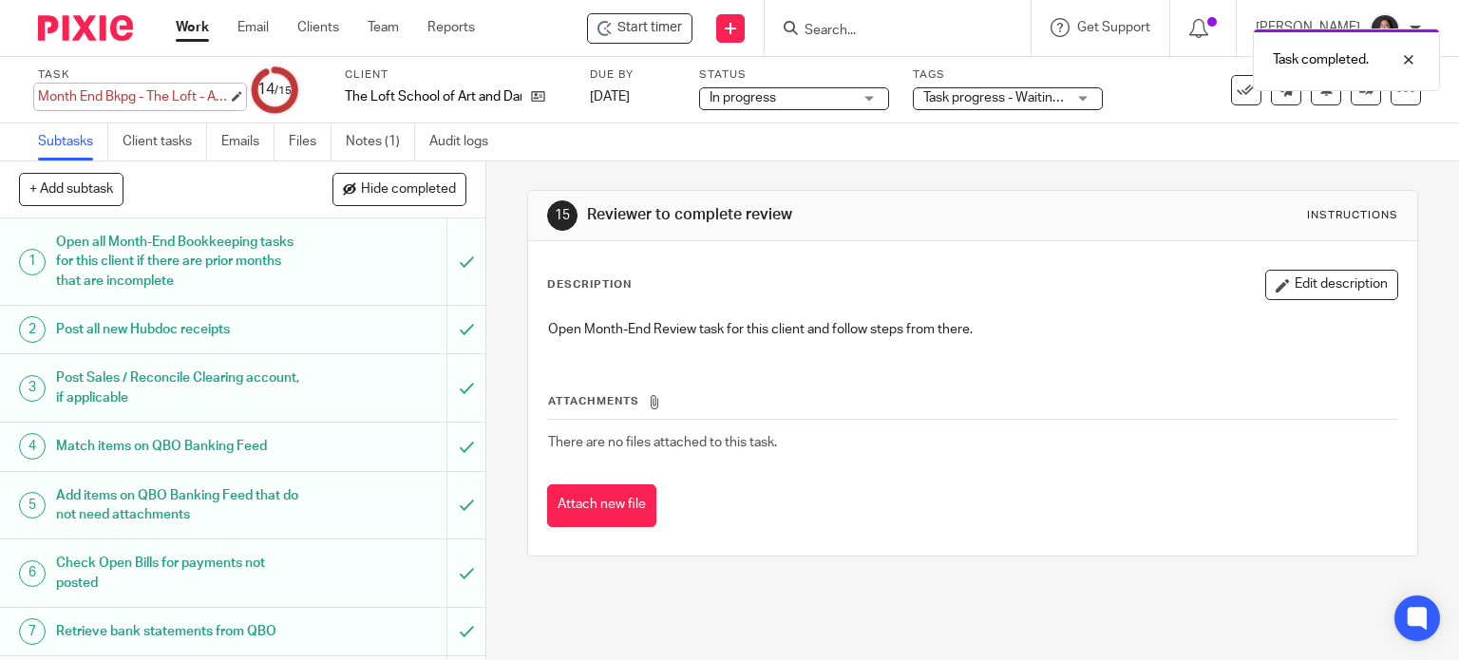
click at [38, 90] on div "Month End Bkpg - The Loft - August Save Month End Bkpg - The Loft - August" at bounding box center [133, 96] width 190 height 19
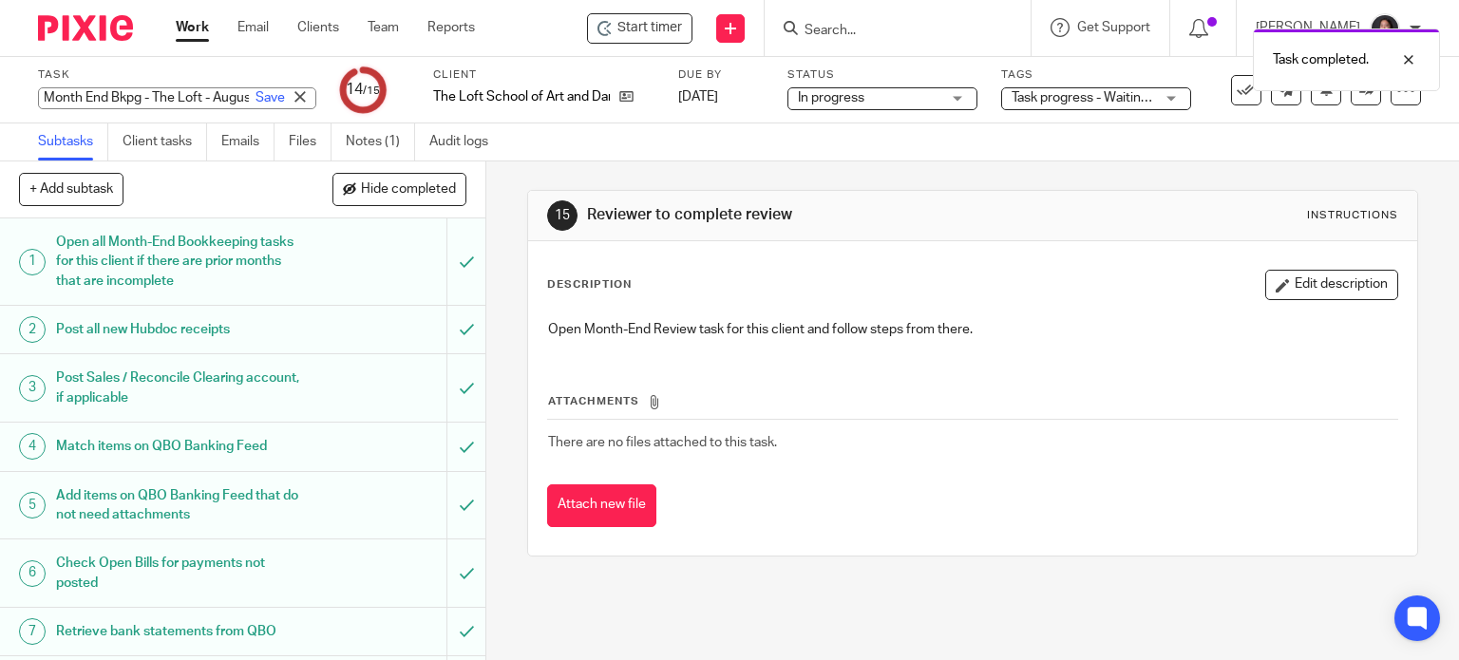
click at [47, 91] on input "Month End Bkpg - The Loft - August" at bounding box center [177, 98] width 278 height 22
type input "RFR - *Please See Note* - Month End Bkpg - The Loft - August"
click at [256, 90] on link "Save" at bounding box center [270, 97] width 29 height 19
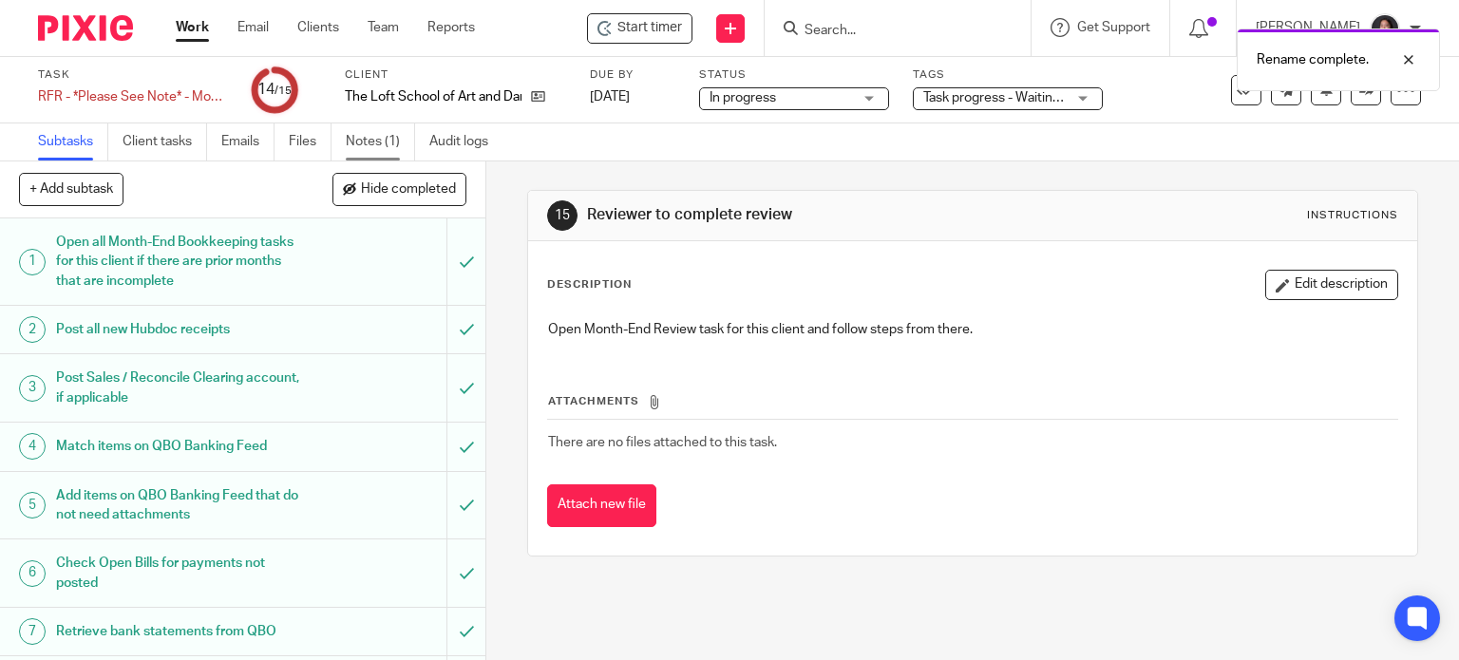
click at [356, 133] on link "Notes (1)" at bounding box center [380, 142] width 69 height 37
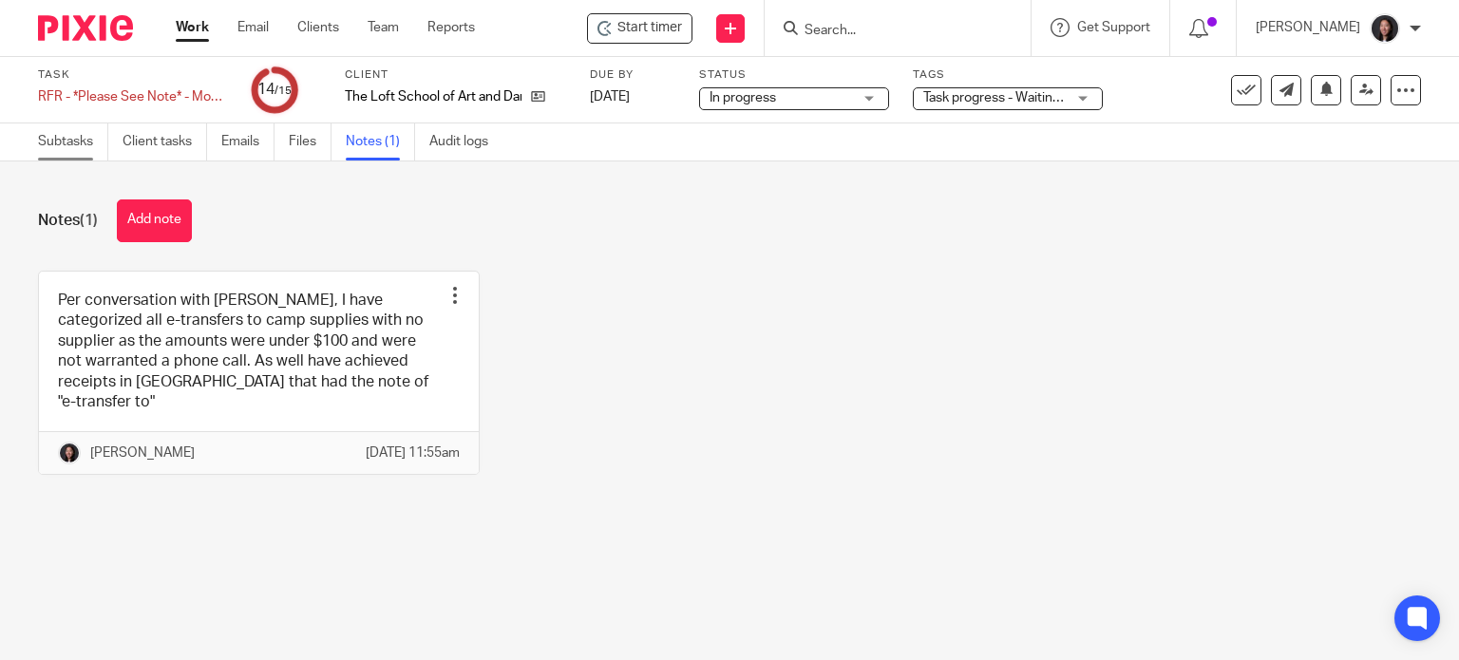
click at [64, 144] on link "Subtasks" at bounding box center [73, 142] width 70 height 37
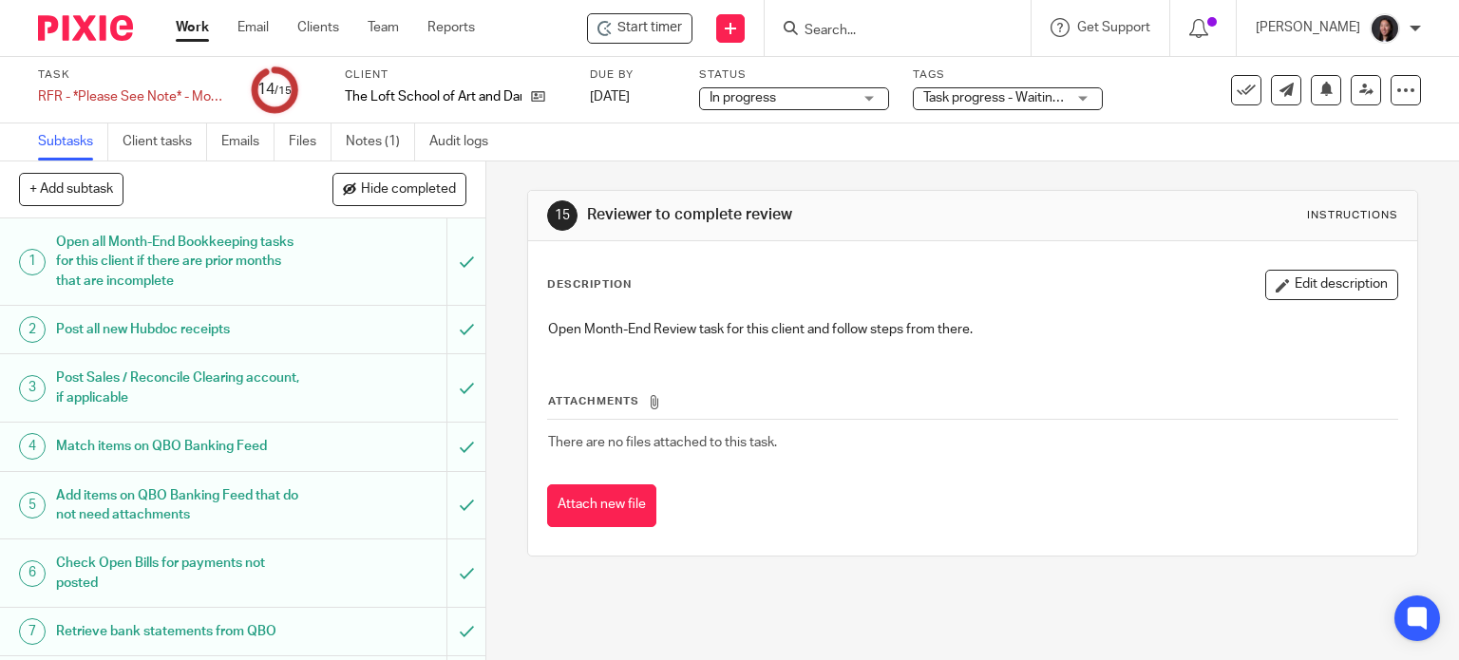
click at [943, 96] on span "Task progress - Waiting for client response + 2" at bounding box center [1060, 97] width 273 height 13
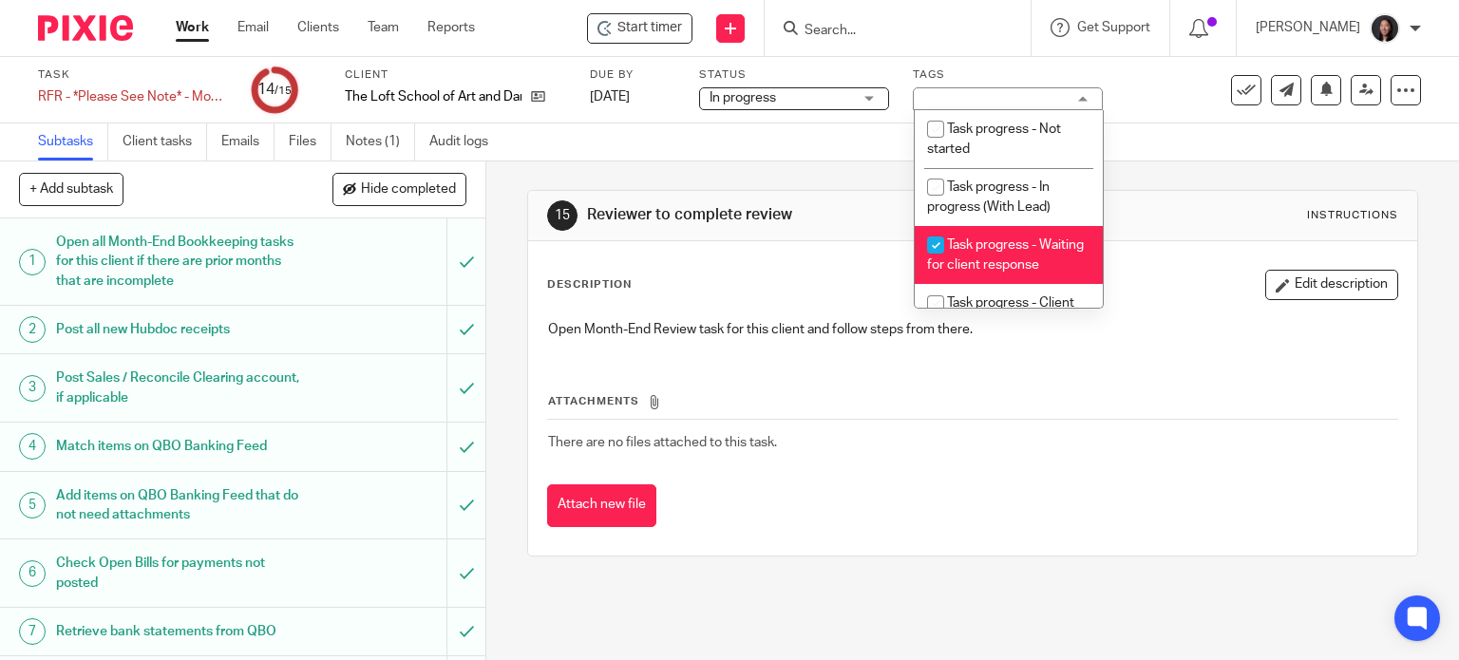
click at [955, 259] on li "Task progress - Waiting for client response" at bounding box center [1009, 255] width 188 height 58
checkbox input "false"
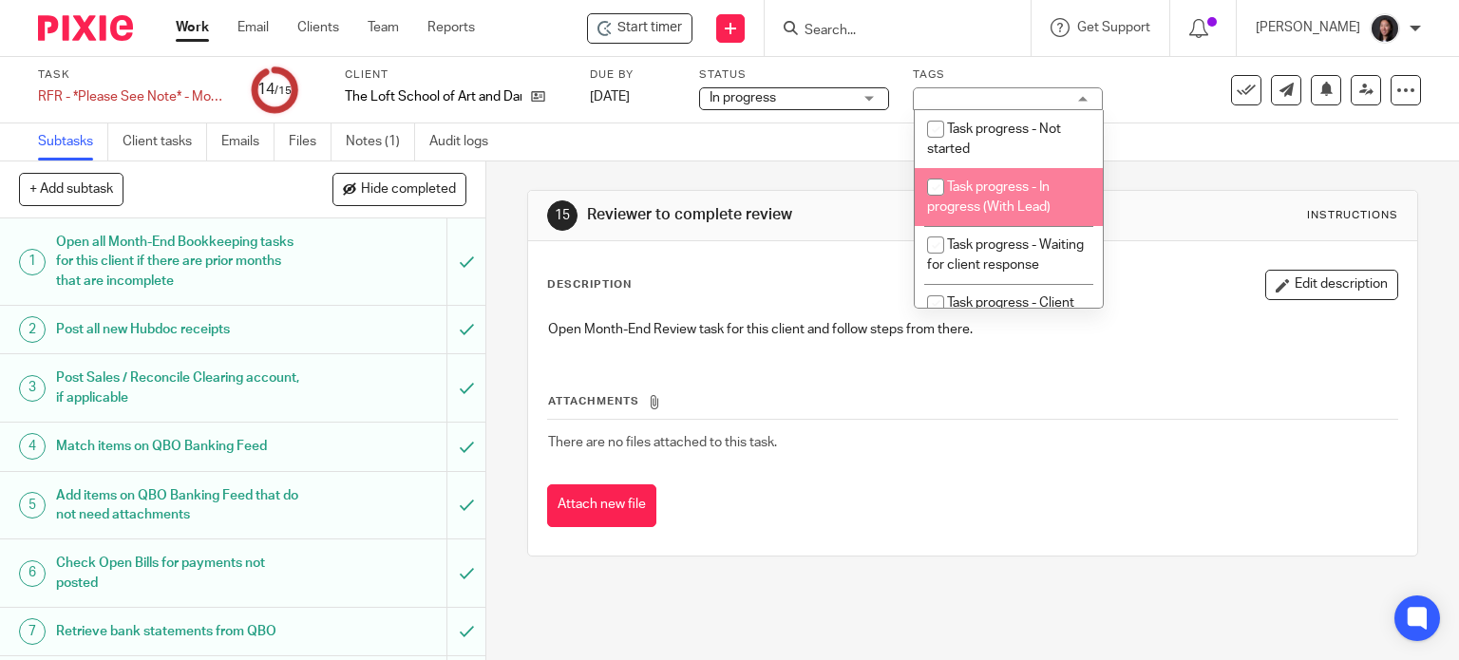
scroll to position [198, 0]
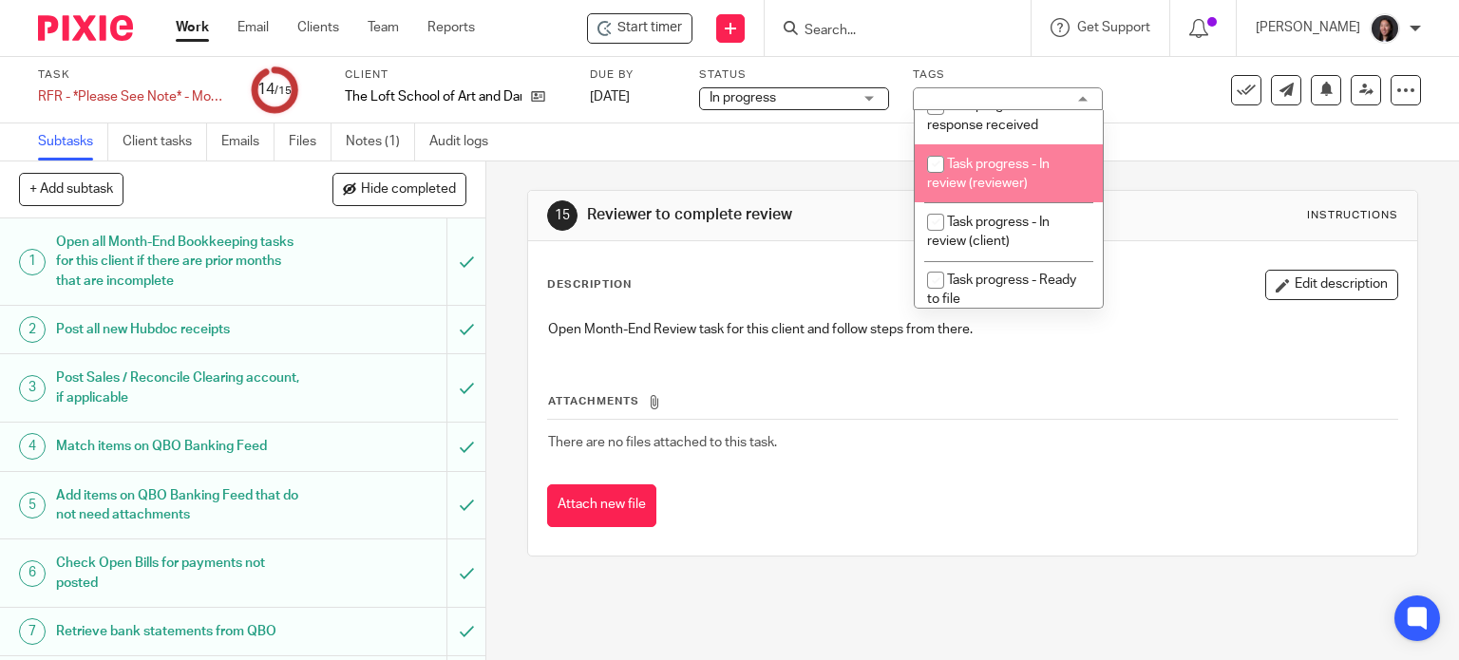
click at [1029, 202] on li "Task progress - In review (reviewer)" at bounding box center [1009, 173] width 188 height 58
checkbox input "true"
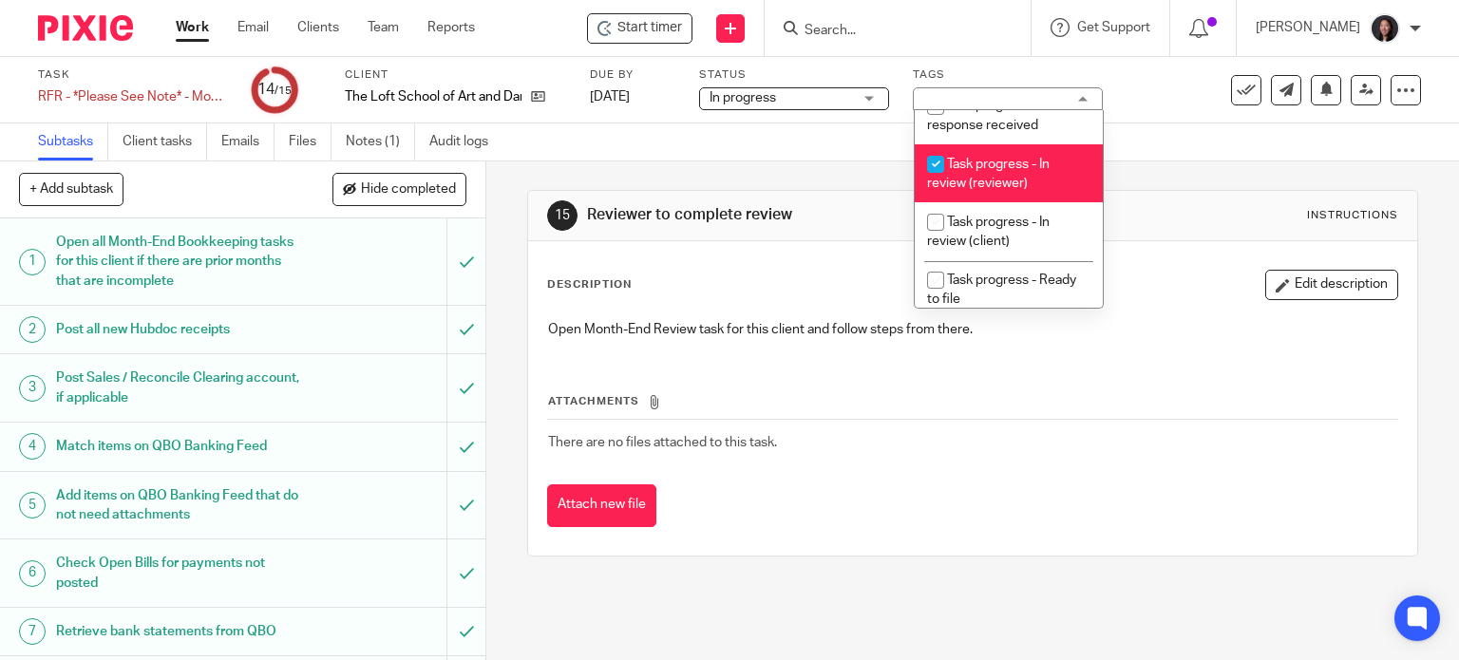
click at [1127, 312] on div "Open Month-End Review task for this client and follow steps from there." at bounding box center [973, 332] width 869 height 43
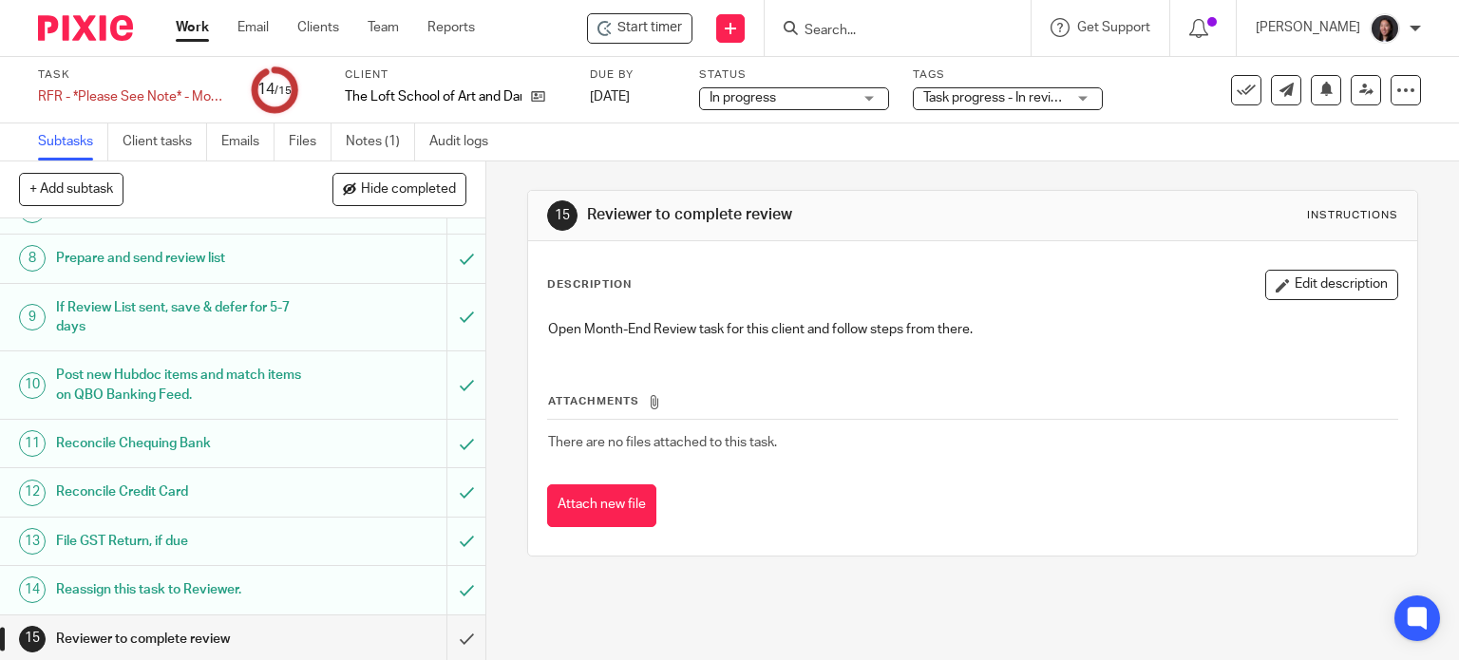
scroll to position [0, 0]
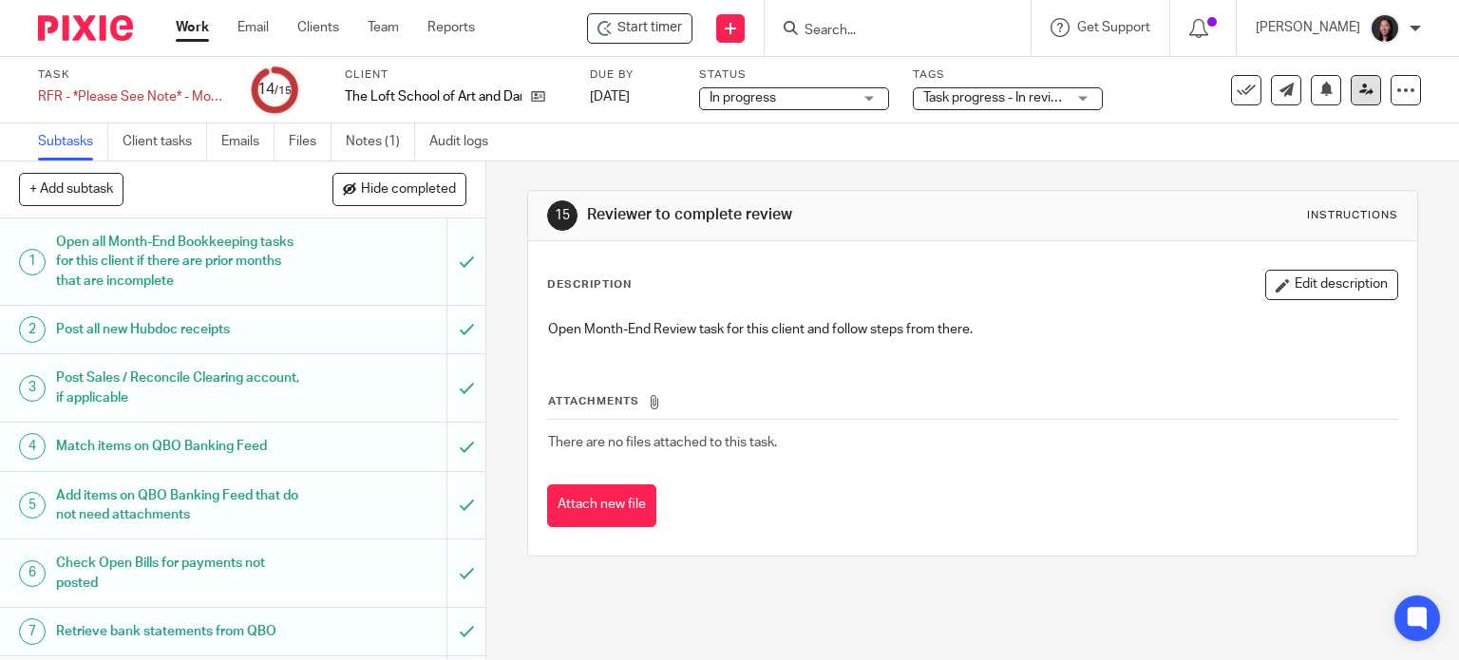
drag, startPoint x: 1345, startPoint y: 73, endPoint x: 1345, endPoint y: 86, distance: 13.3
click at [1346, 76] on div "Task RFR - *Please See Note* - Month End Bkpg - The Loft - August Save RFR - *P…" at bounding box center [729, 90] width 1383 height 46
click at [1360, 86] on icon at bounding box center [1367, 90] width 14 height 14
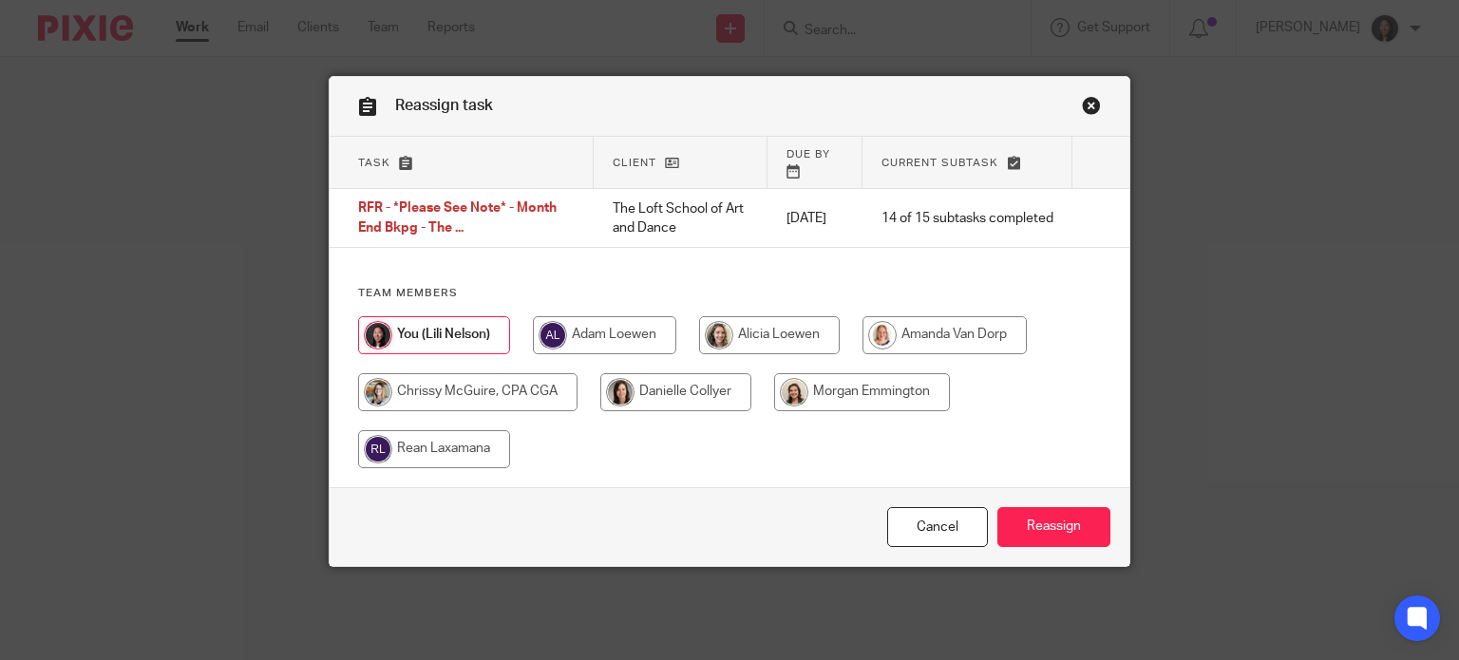
click at [455, 383] on input "radio" at bounding box center [467, 392] width 219 height 38
radio input "true"
click at [1034, 512] on input "Reassign" at bounding box center [1054, 527] width 113 height 41
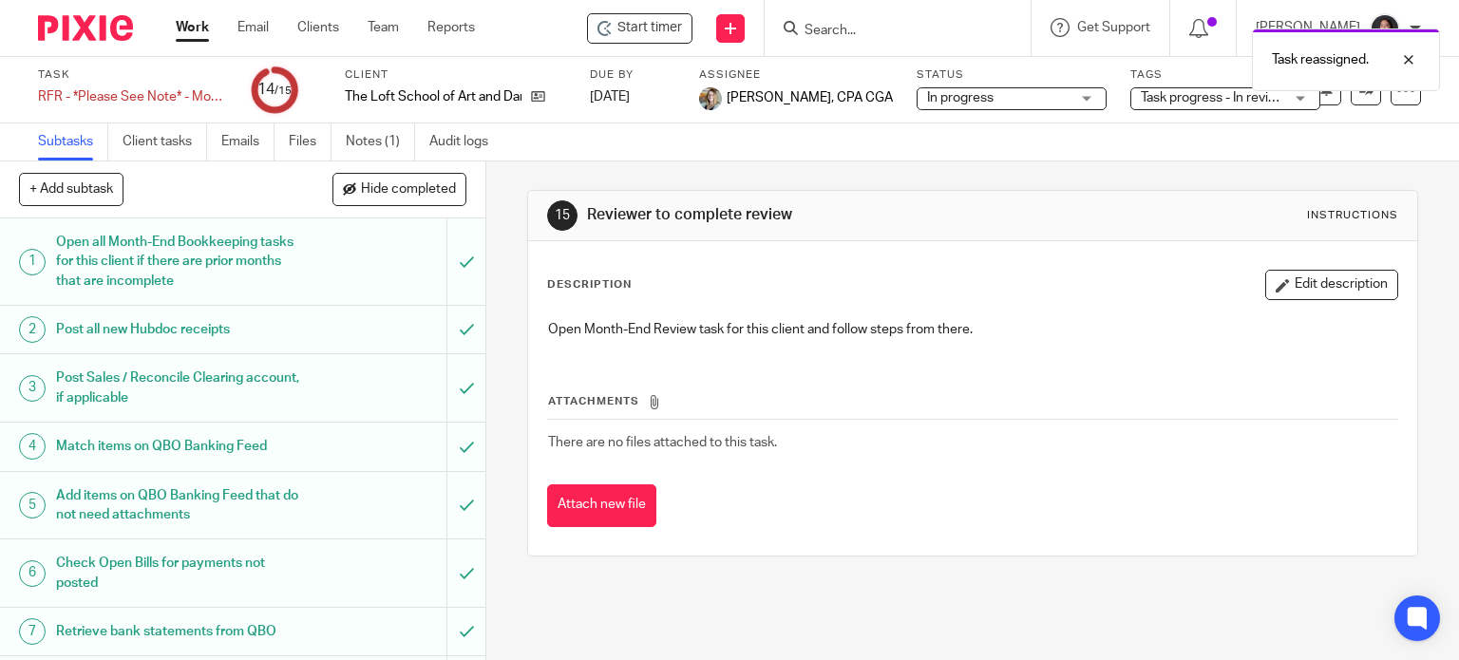
click at [183, 20] on link "Work" at bounding box center [192, 27] width 33 height 19
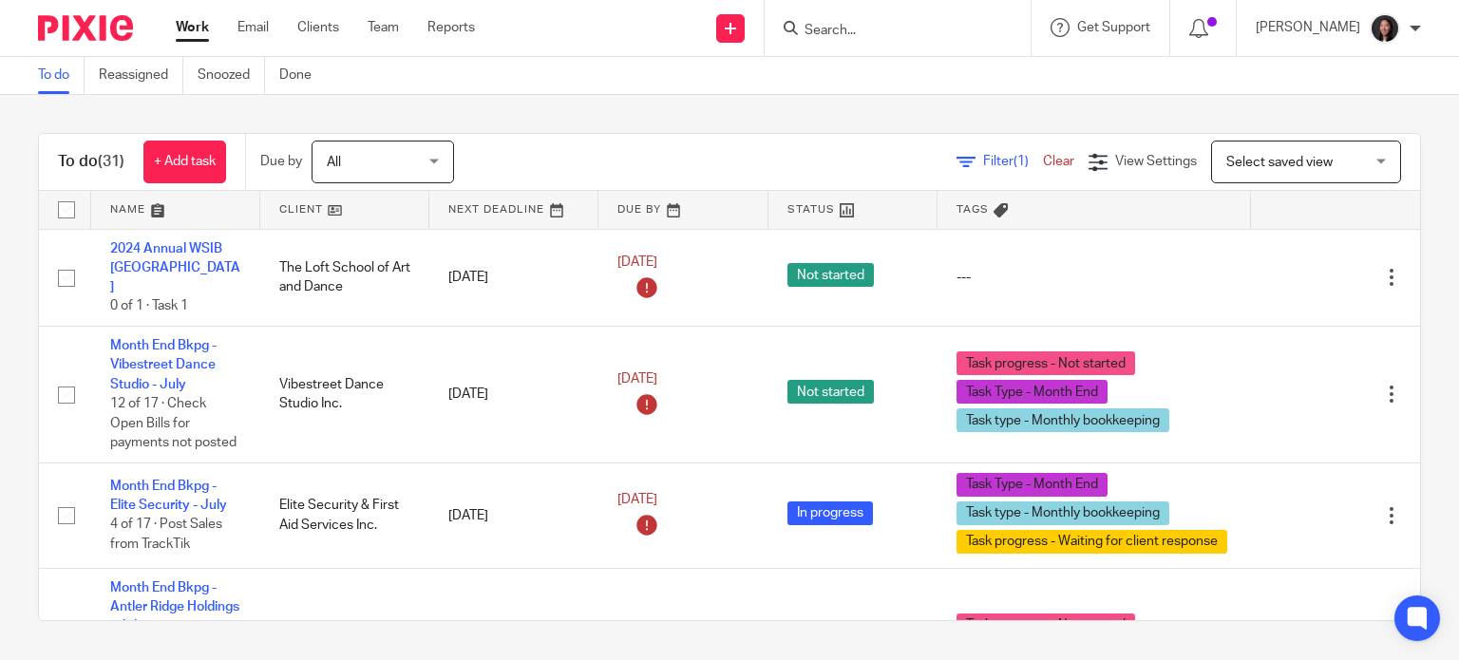
click at [363, 207] on link at bounding box center [344, 210] width 169 height 38
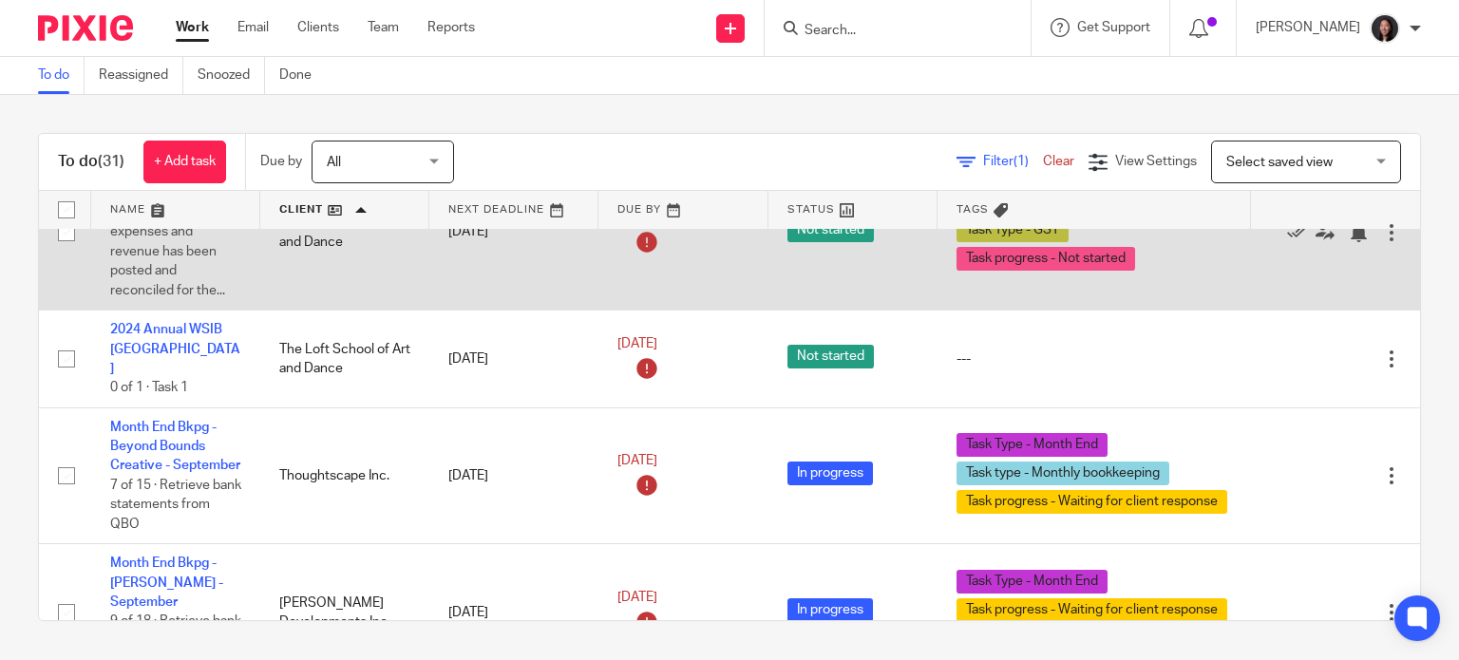
scroll to position [3297, 0]
